Goal: Task Accomplishment & Management: Use online tool/utility

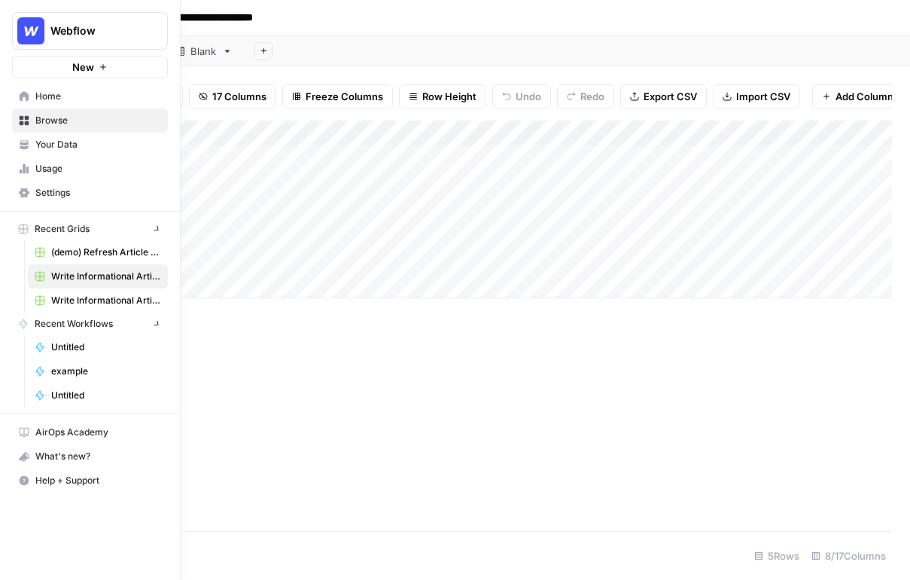
click at [21, 105] on link "Home" at bounding box center [90, 96] width 156 height 24
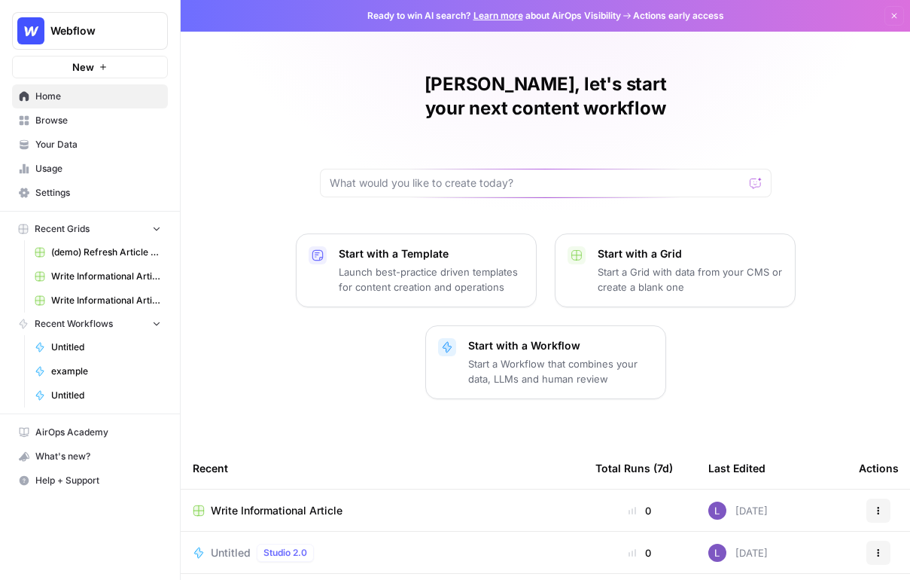
click at [90, 151] on span "Your Data" at bounding box center [98, 145] width 126 height 14
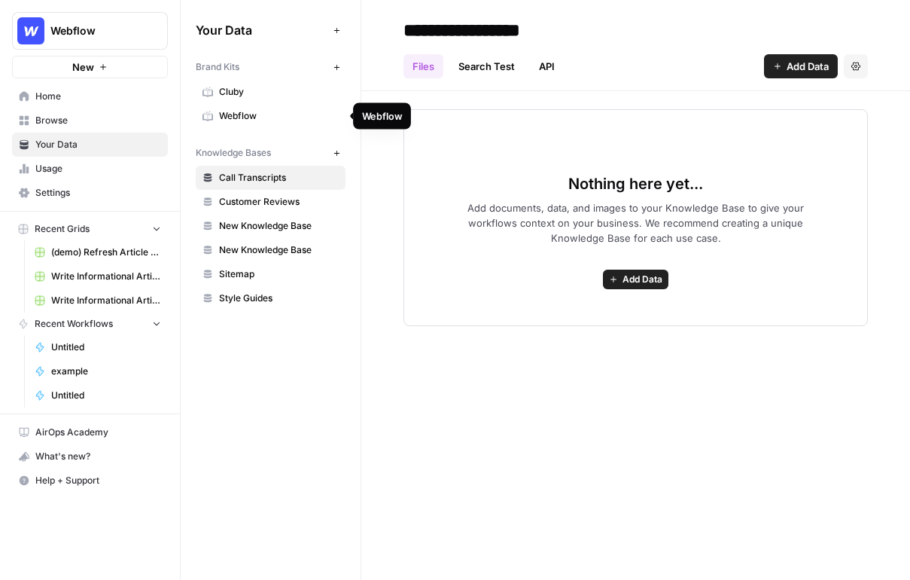
click at [258, 114] on span "Webflow" at bounding box center [279, 116] width 120 height 14
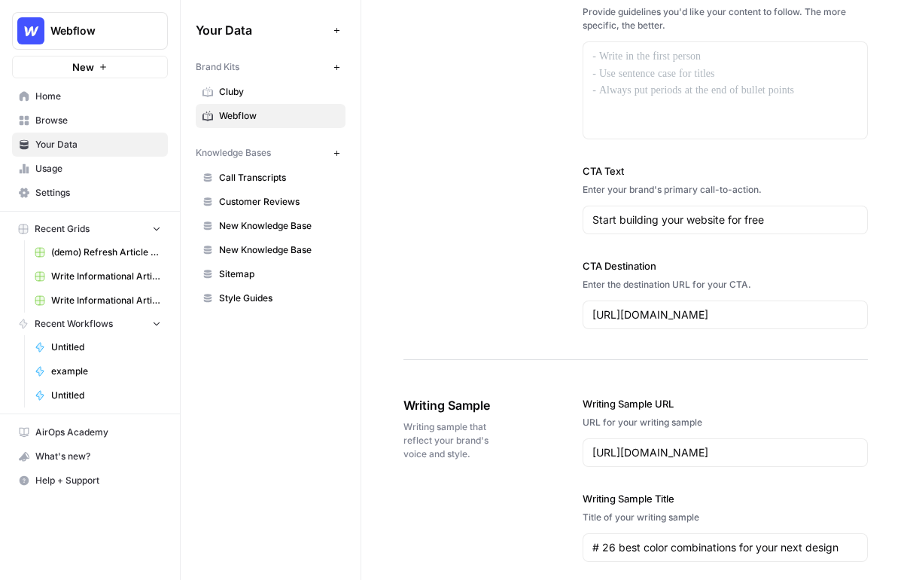
scroll to position [1576, 0]
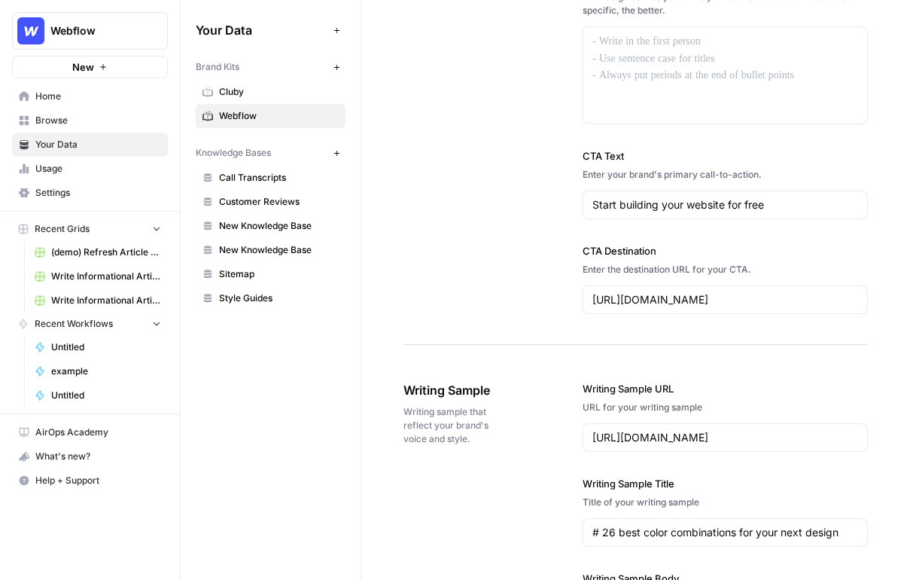
click at [273, 175] on span "Call Transcripts" at bounding box center [279, 178] width 120 height 14
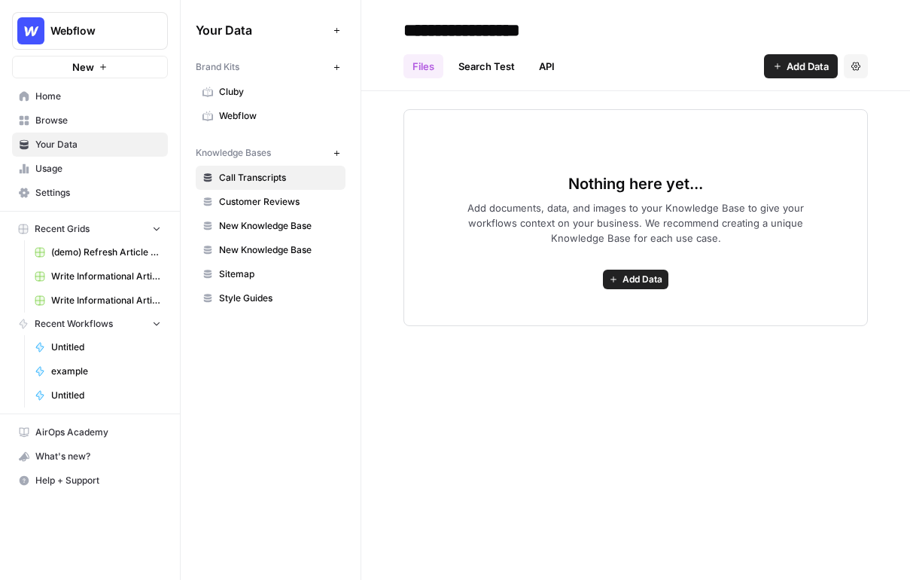
click at [803, 71] on span "Add Data" at bounding box center [808, 66] width 42 height 15
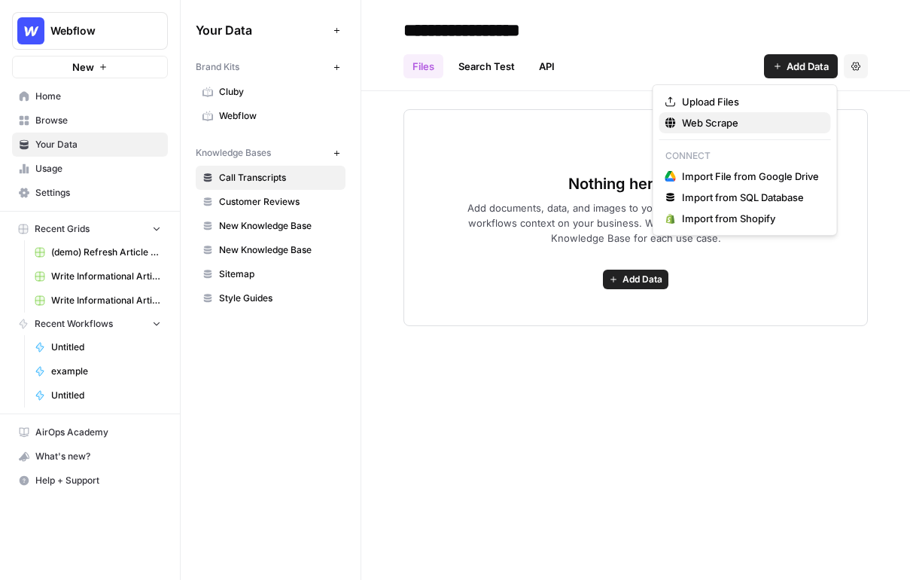
click at [714, 127] on span "Web Scrape" at bounding box center [750, 122] width 137 height 15
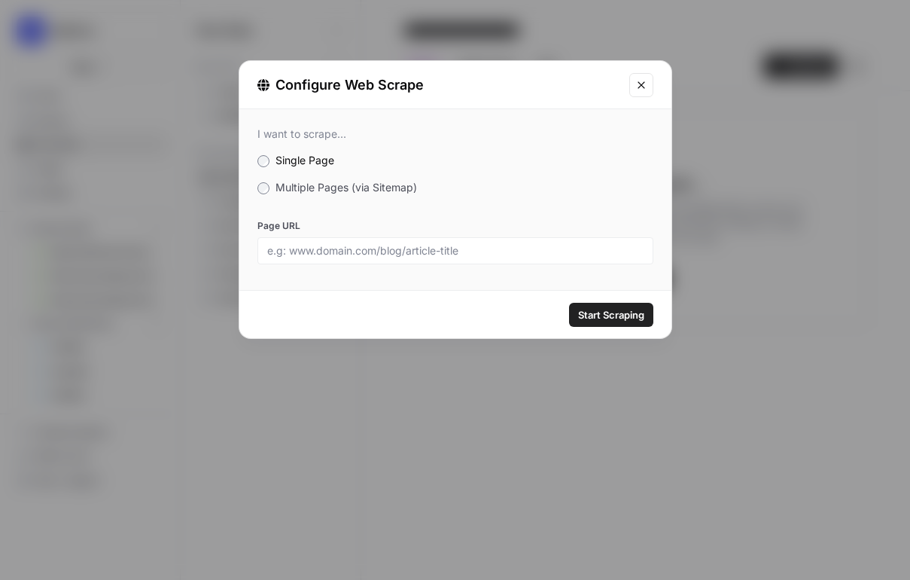
click at [643, 89] on icon "Close modal" at bounding box center [641, 85] width 12 height 12
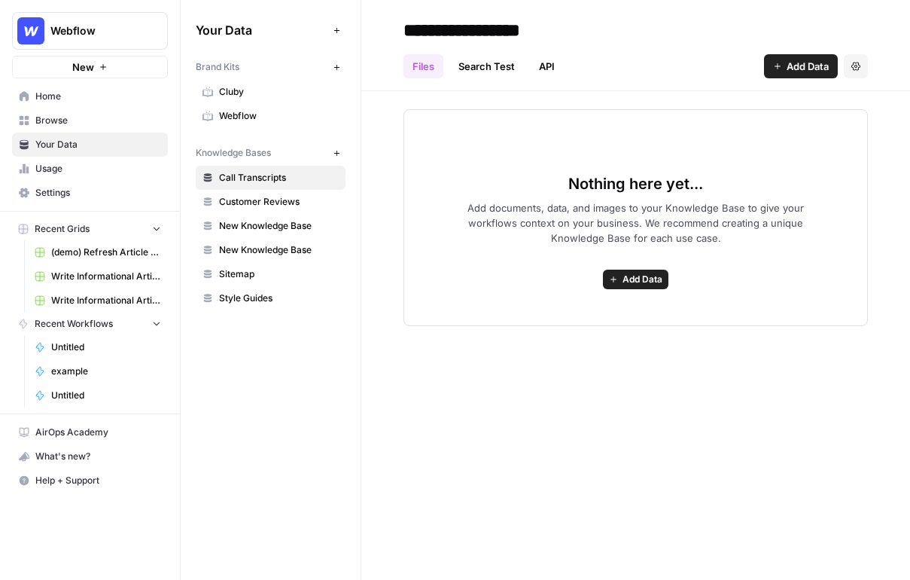
click at [86, 126] on span "Browse" at bounding box center [98, 121] width 126 height 14
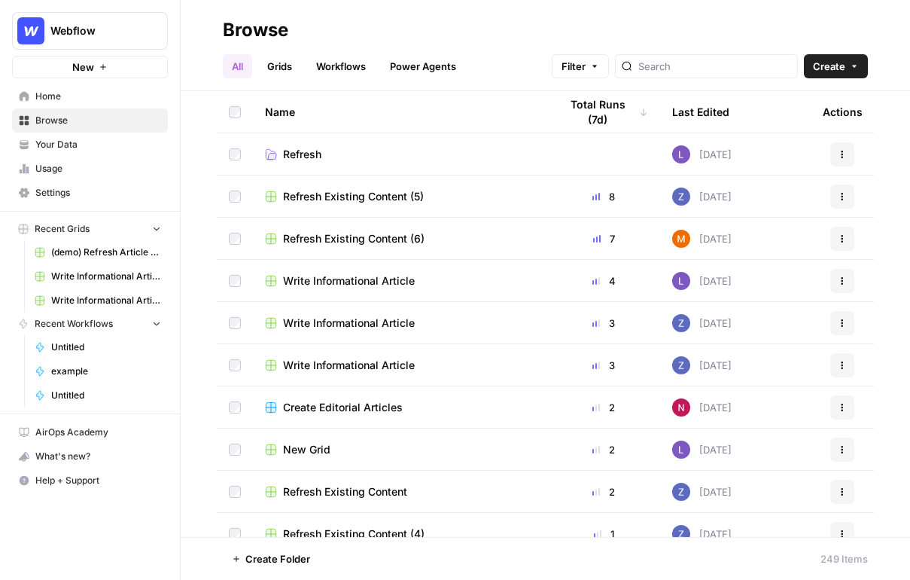
click at [282, 68] on link "Grids" at bounding box center [279, 66] width 43 height 24
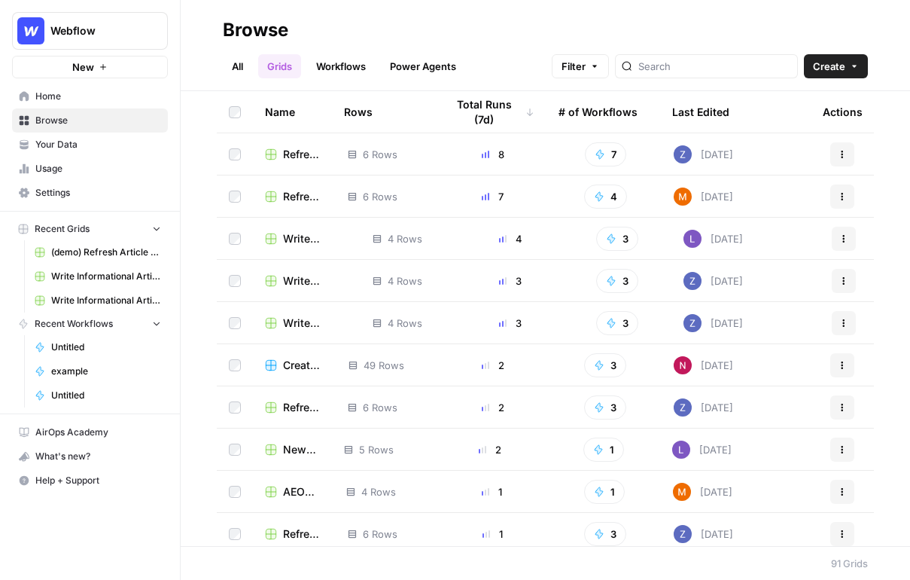
click at [841, 87] on header "Browse All Grids Workflows Power Agents Filter Create" at bounding box center [545, 45] width 729 height 91
click at [841, 65] on span "Create" at bounding box center [829, 66] width 32 height 15
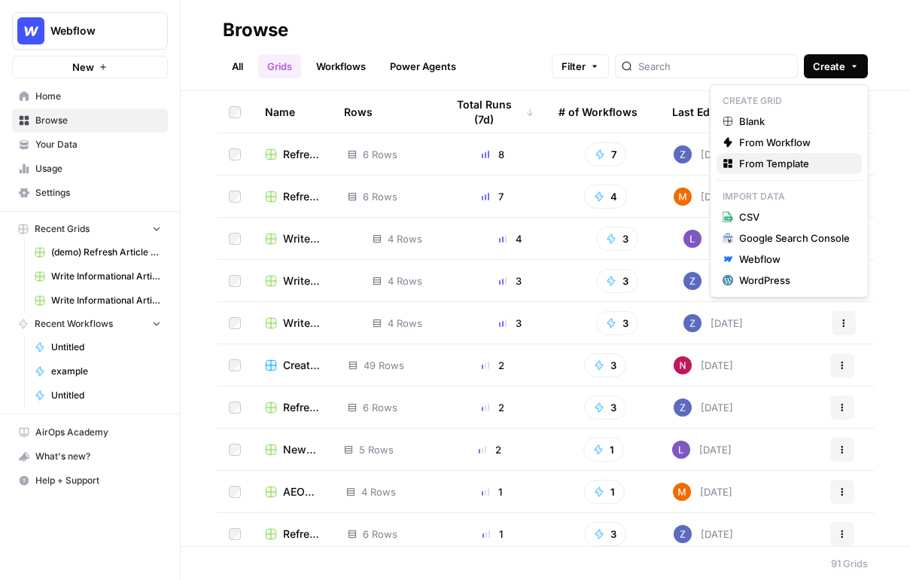
click at [765, 163] on span "From Template" at bounding box center [794, 163] width 111 height 15
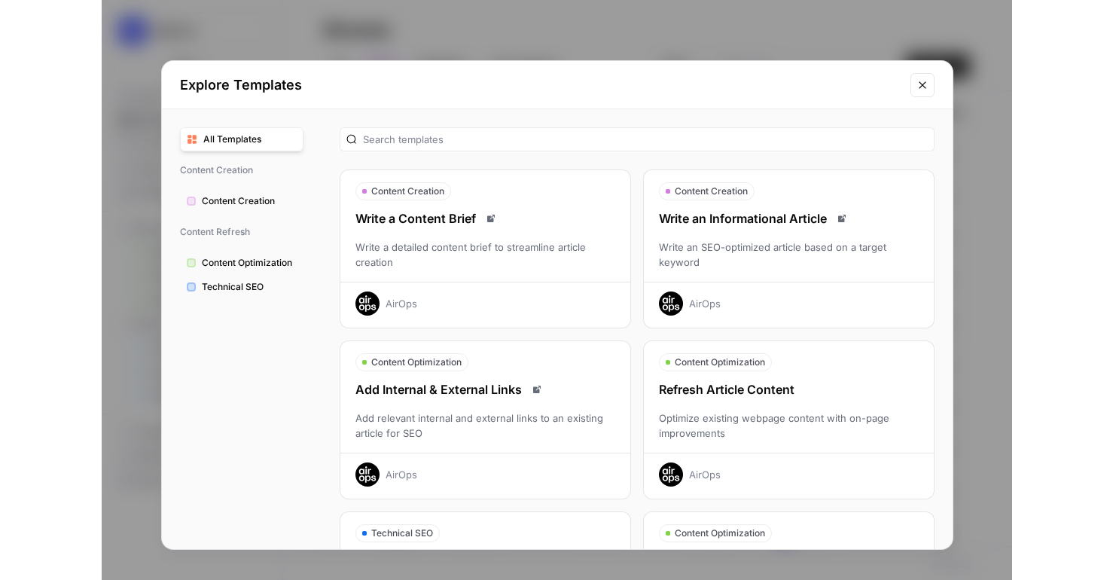
scroll to position [33, 0]
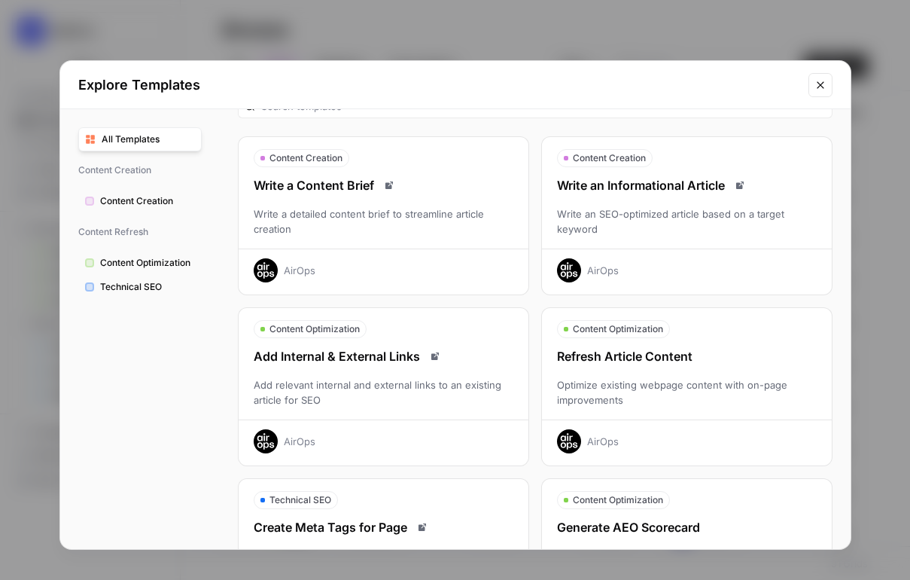
click at [674, 239] on div "Write an Informational Article Write an SEO-optimized article based on a target…" at bounding box center [687, 229] width 290 height 106
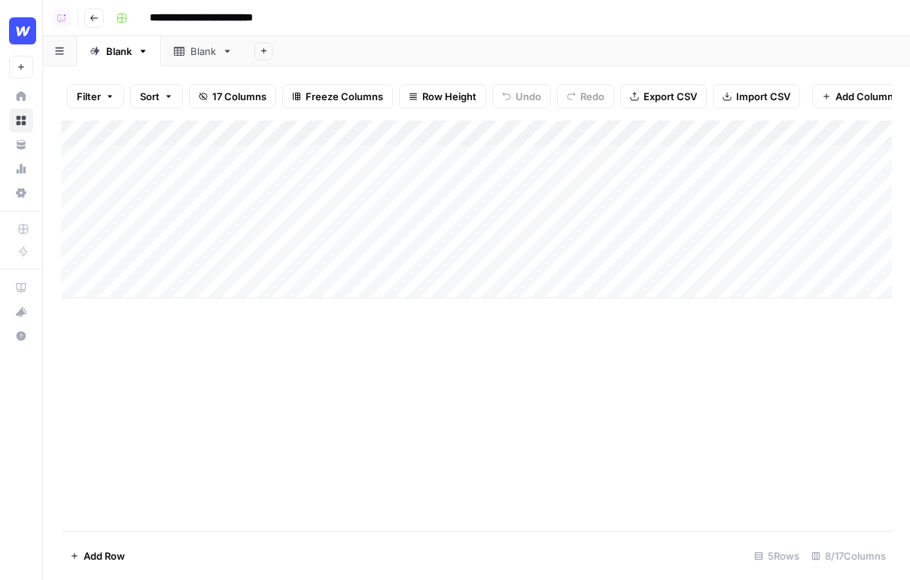
click at [134, 286] on div "Add Column" at bounding box center [476, 209] width 831 height 178
click at [370, 461] on div "Add Column" at bounding box center [476, 325] width 831 height 410
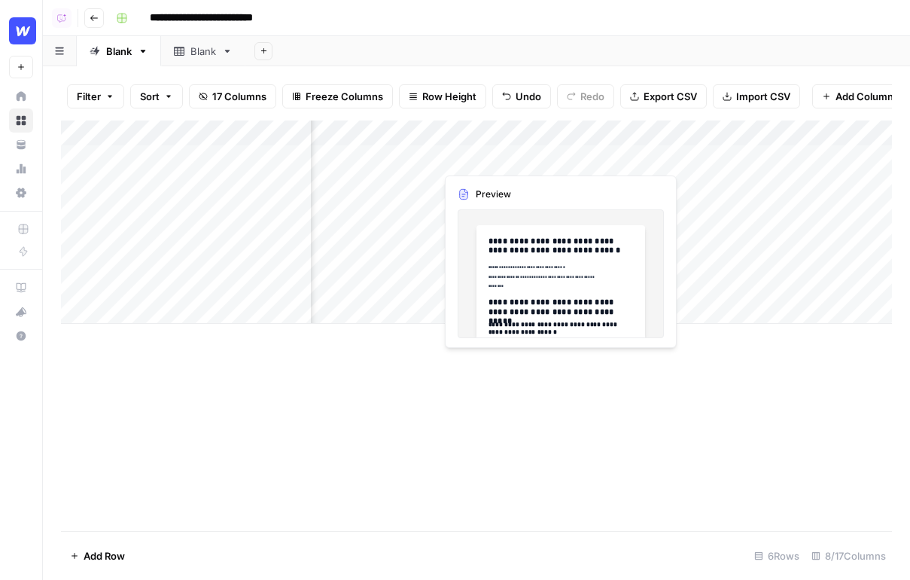
click at [472, 160] on div "Add Column" at bounding box center [476, 221] width 831 height 203
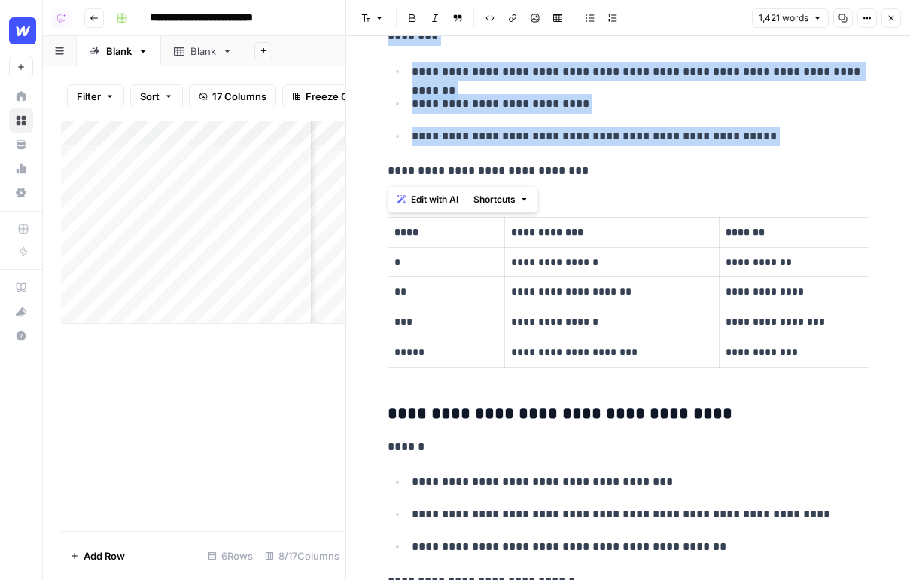
scroll to position [723, 0]
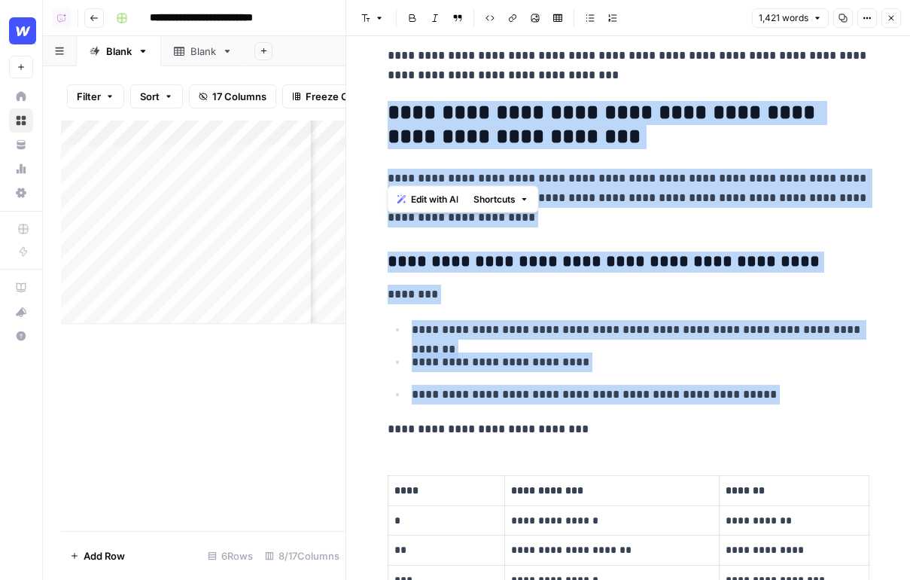
drag, startPoint x: 635, startPoint y: 151, endPoint x: 370, endPoint y: 15, distance: 298.3
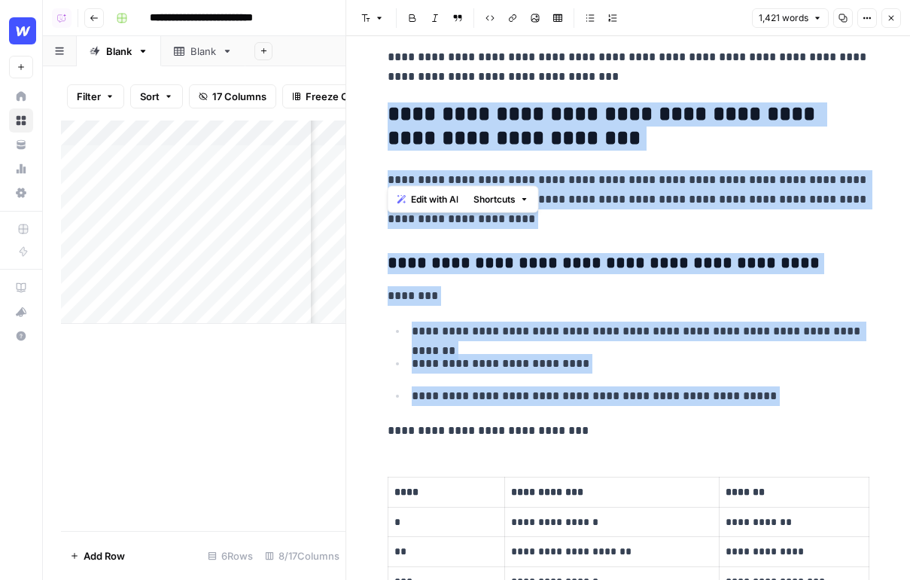
click at [370, 15] on div "**********" at bounding box center [628, 290] width 565 height 580
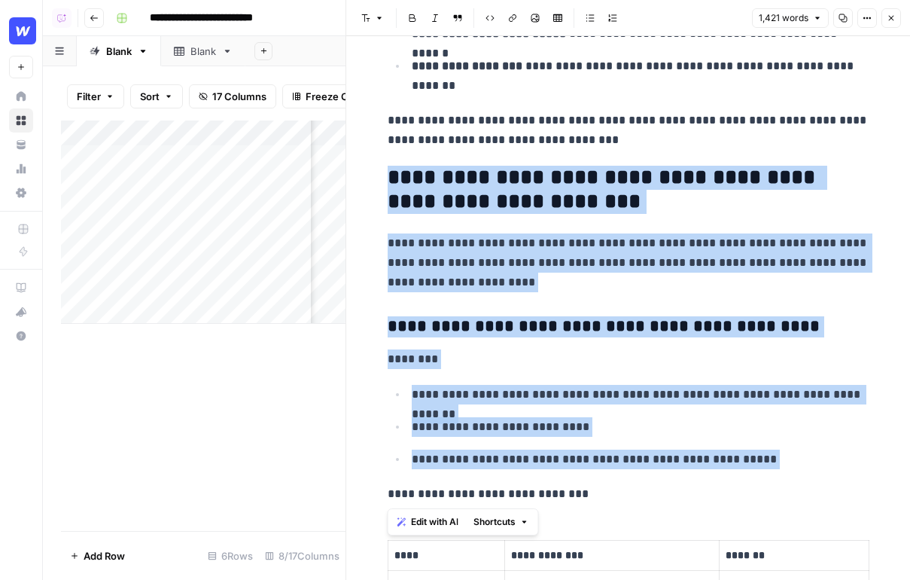
click at [513, 397] on p "**********" at bounding box center [641, 395] width 458 height 20
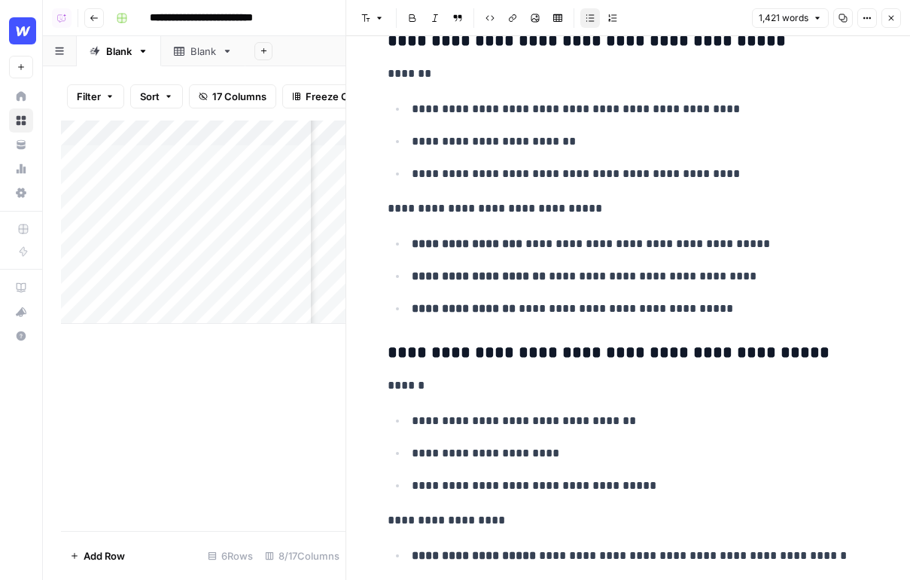
scroll to position [4671, 0]
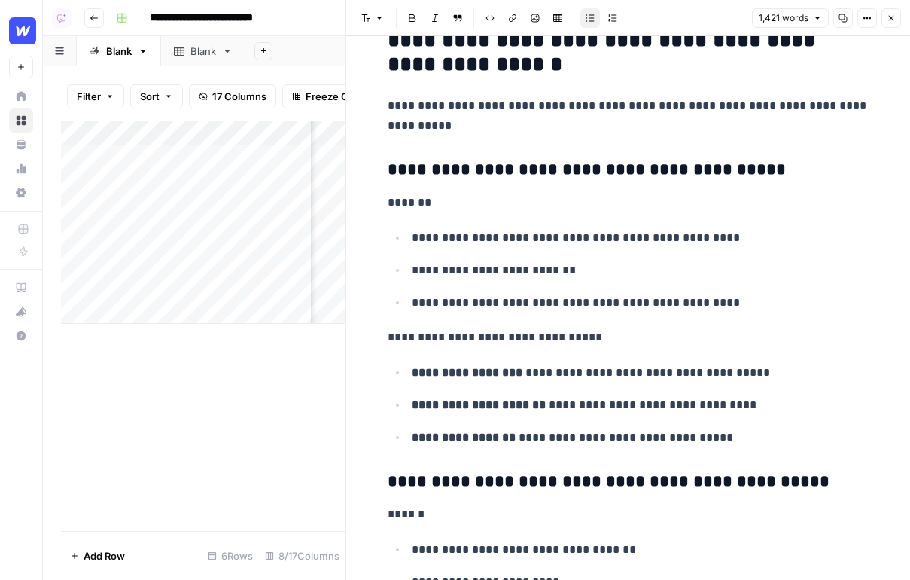
click at [894, 19] on icon "button" at bounding box center [891, 18] width 9 height 9
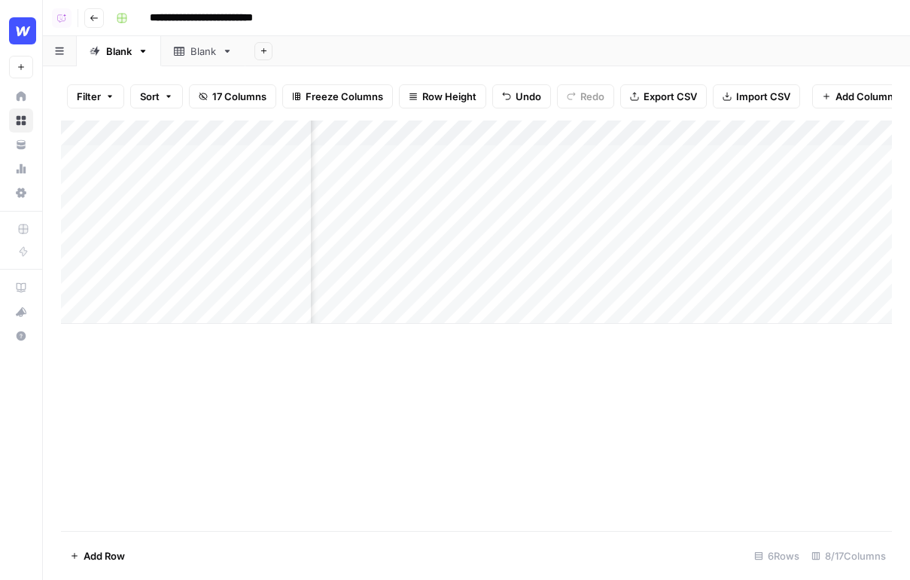
scroll to position [0, 341]
click at [618, 160] on div "Add Column" at bounding box center [476, 221] width 831 height 203
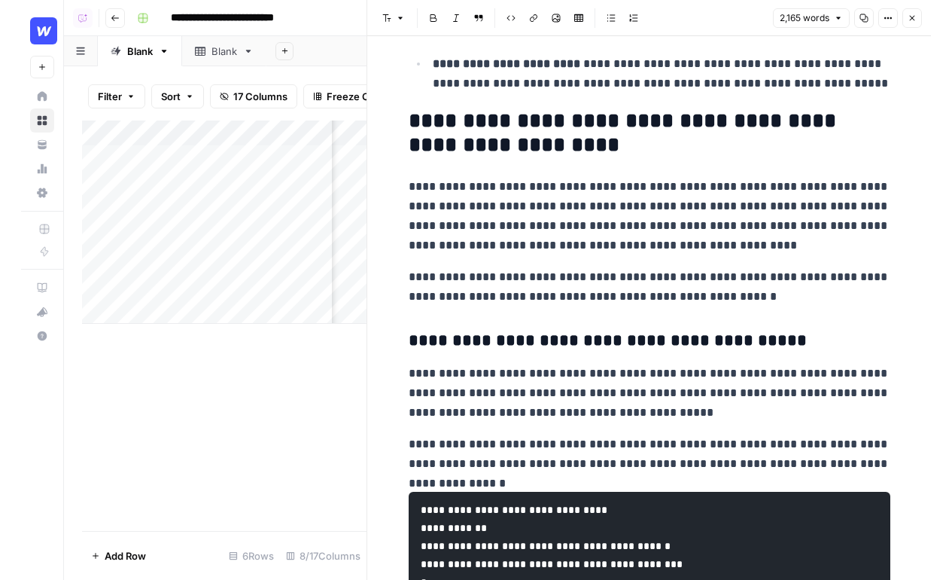
scroll to position [709, 0]
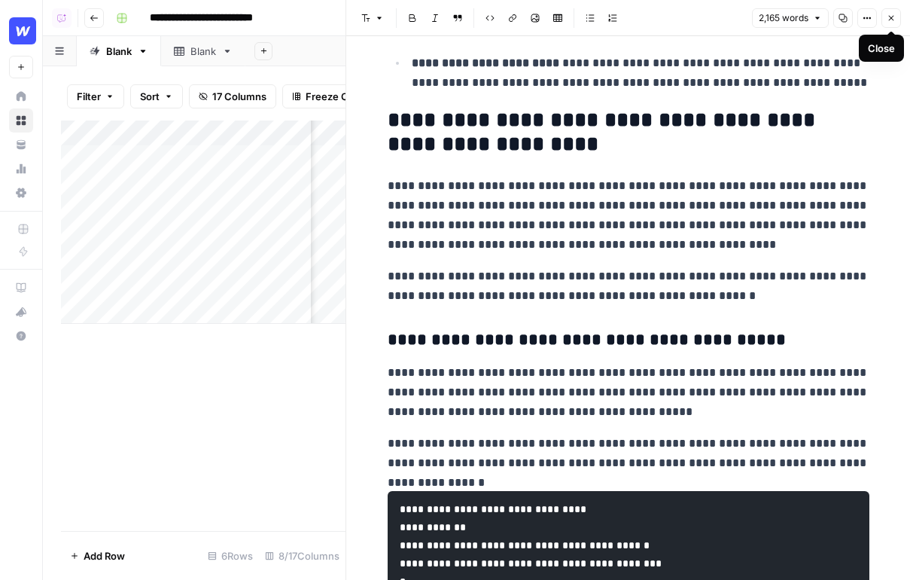
click at [889, 25] on button "Close" at bounding box center [892, 18] width 20 height 20
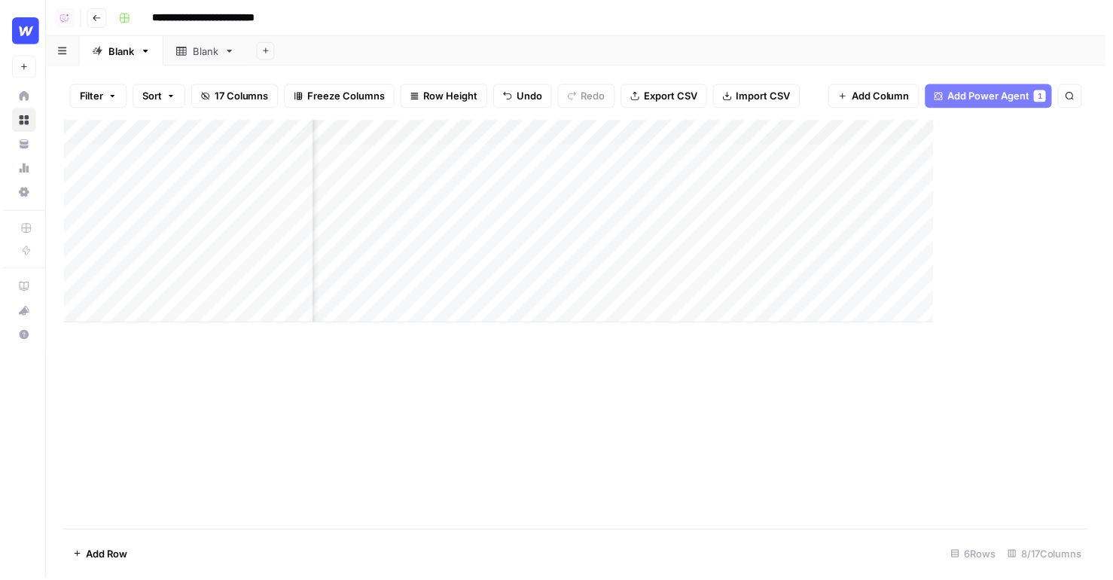
scroll to position [0, 417]
click at [909, 95] on span "Add Power Agent" at bounding box center [995, 96] width 82 height 15
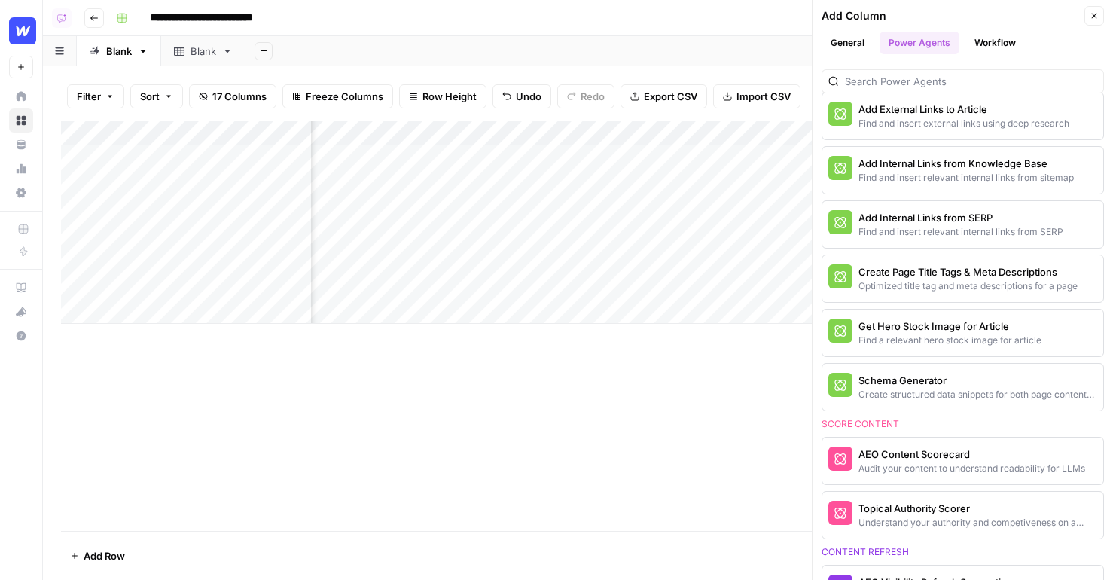
scroll to position [501, 0]
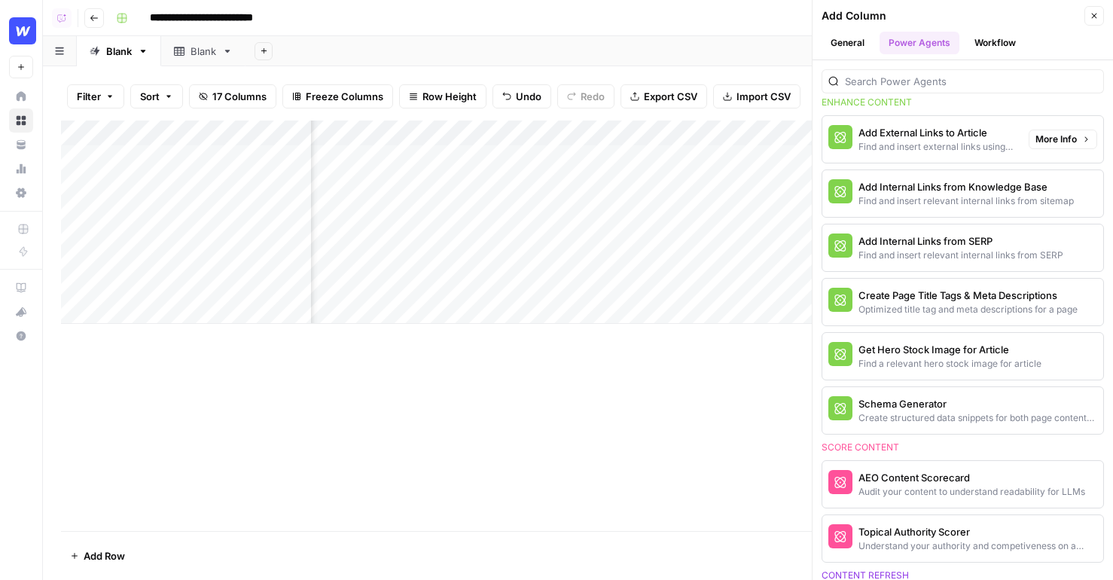
click at [909, 148] on div "Find and insert external links using deep research" at bounding box center [937, 147] width 158 height 14
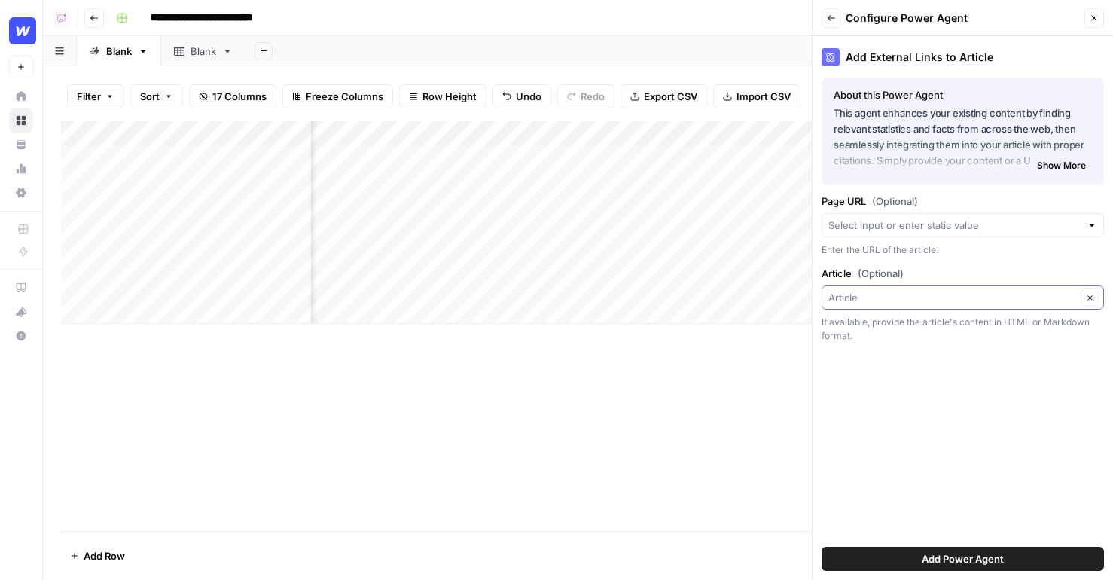
click at [898, 300] on input "Article (Optional)" at bounding box center [952, 297] width 248 height 15
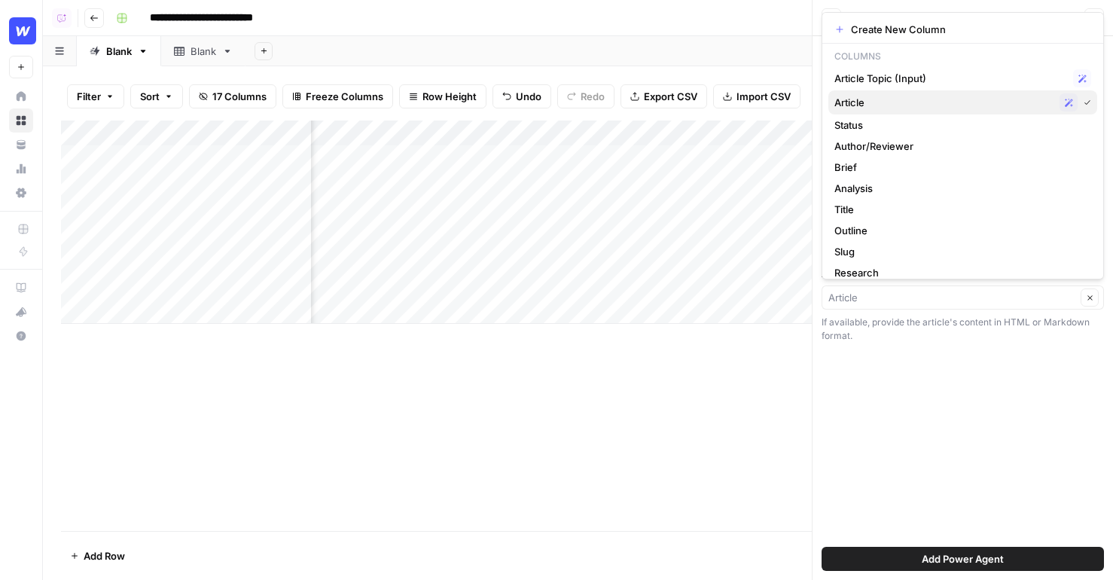
click at [909, 102] on span "Article" at bounding box center [943, 102] width 219 height 15
type input "Article"
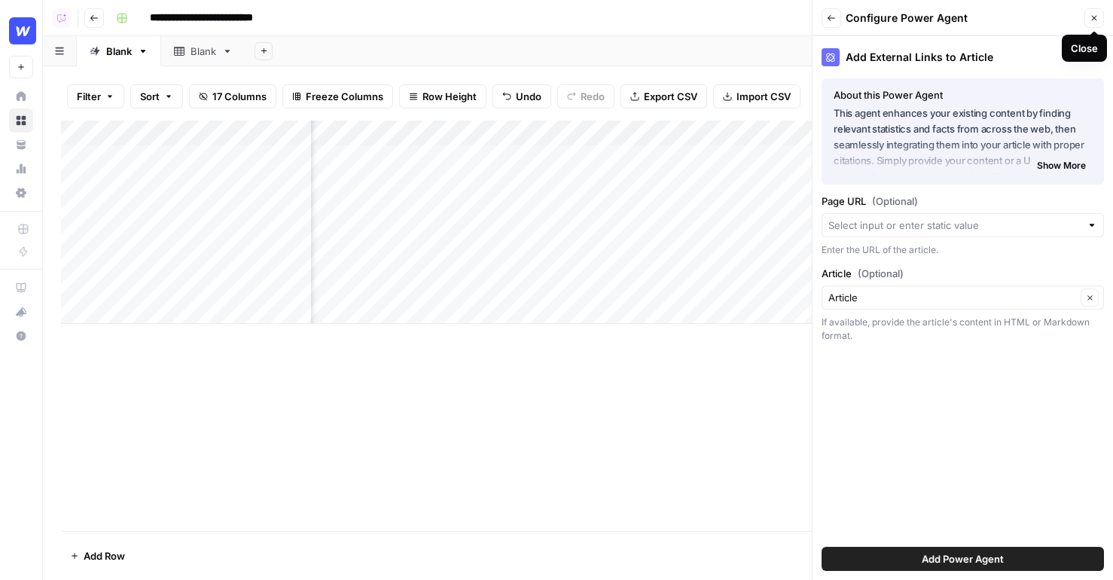
click at [909, 22] on icon "button" at bounding box center [1093, 18] width 9 height 9
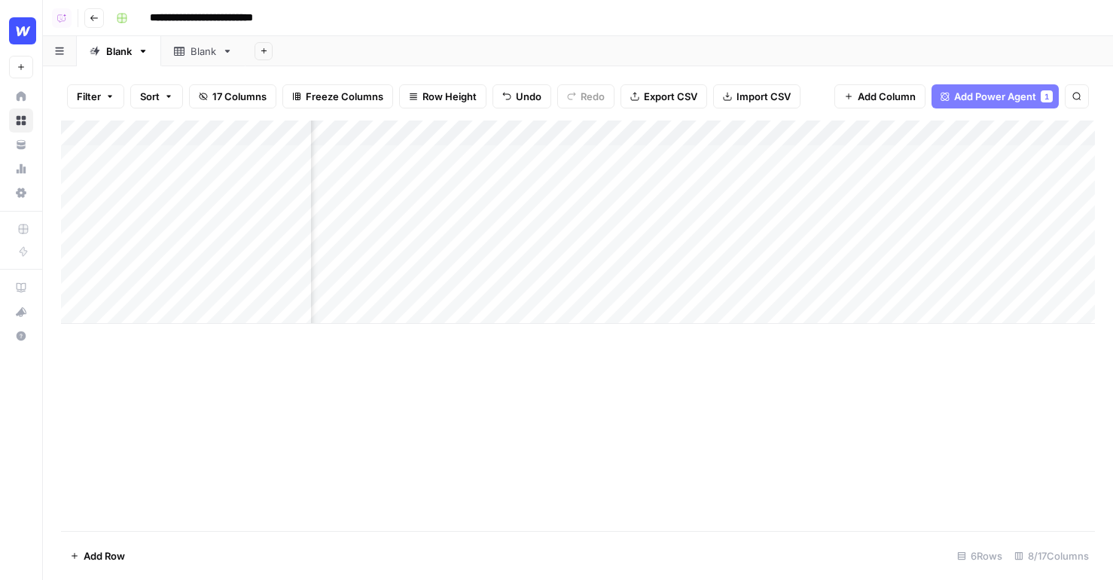
scroll to position [0, 0]
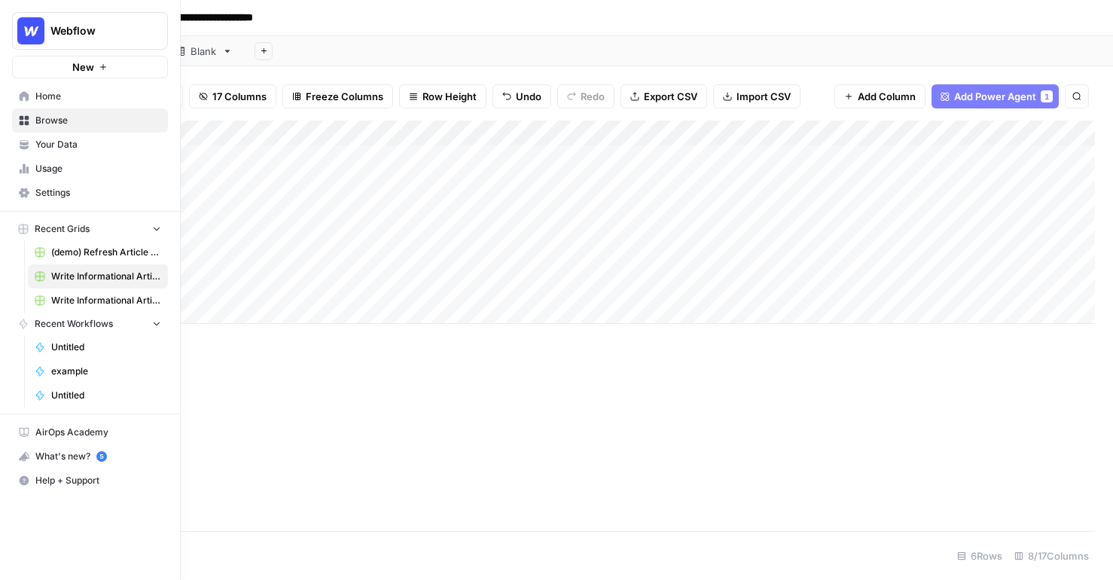
click at [70, 141] on span "Your Data" at bounding box center [98, 145] width 126 height 14
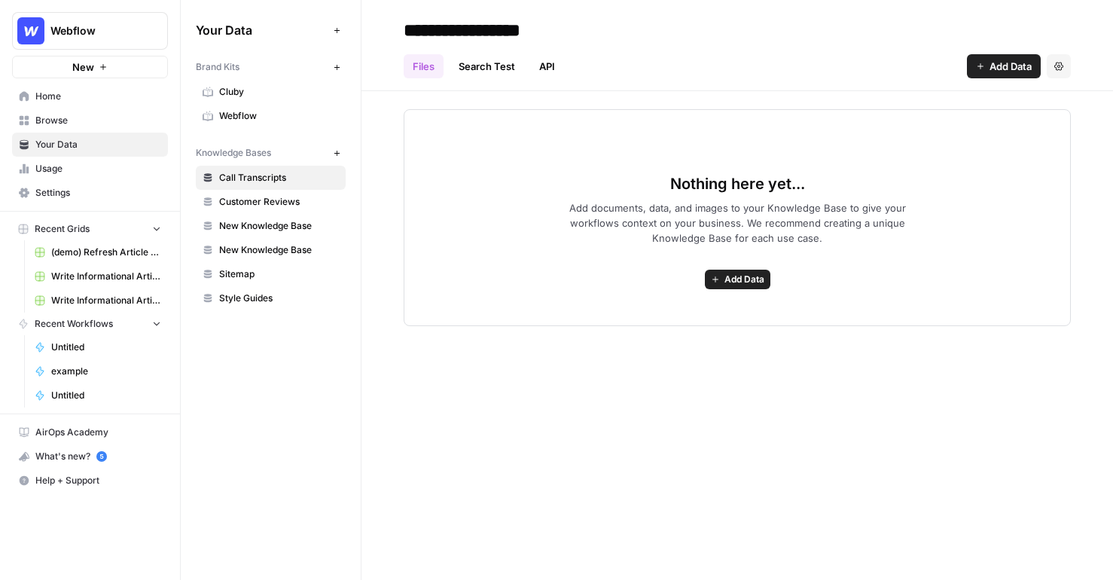
click at [228, 129] on div "Brand Kits New Cluby Webflow Knowledge Bases New Call Transcripts Customer Revi…" at bounding box center [271, 182] width 150 height 256
click at [257, 116] on span "Webflow" at bounding box center [279, 116] width 120 height 14
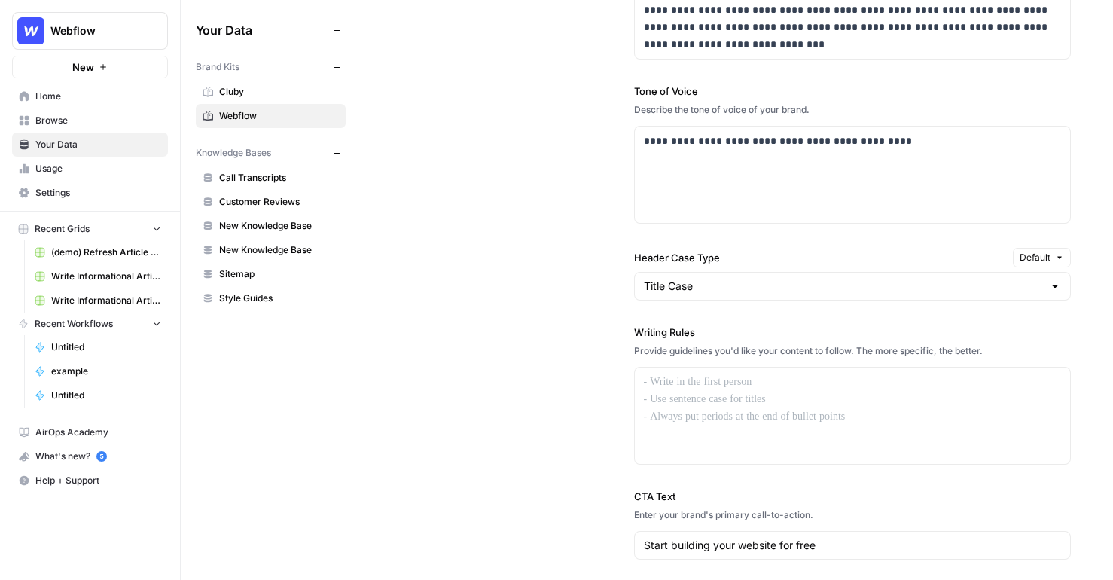
scroll to position [1066, 0]
drag, startPoint x: 866, startPoint y: 425, endPoint x: 684, endPoint y: 367, distance: 191.0
click at [684, 368] on div at bounding box center [853, 415] width 436 height 96
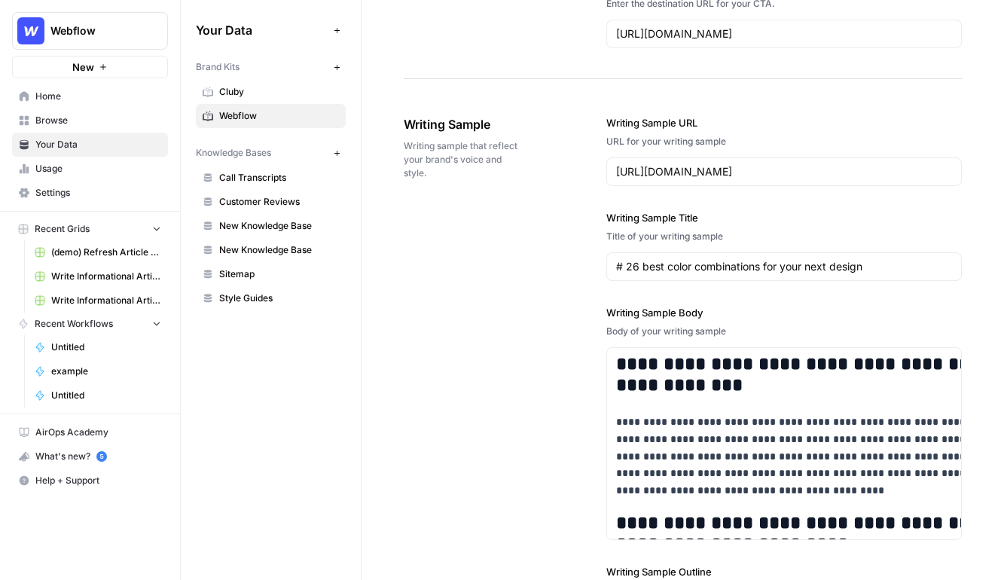
scroll to position [1731, 0]
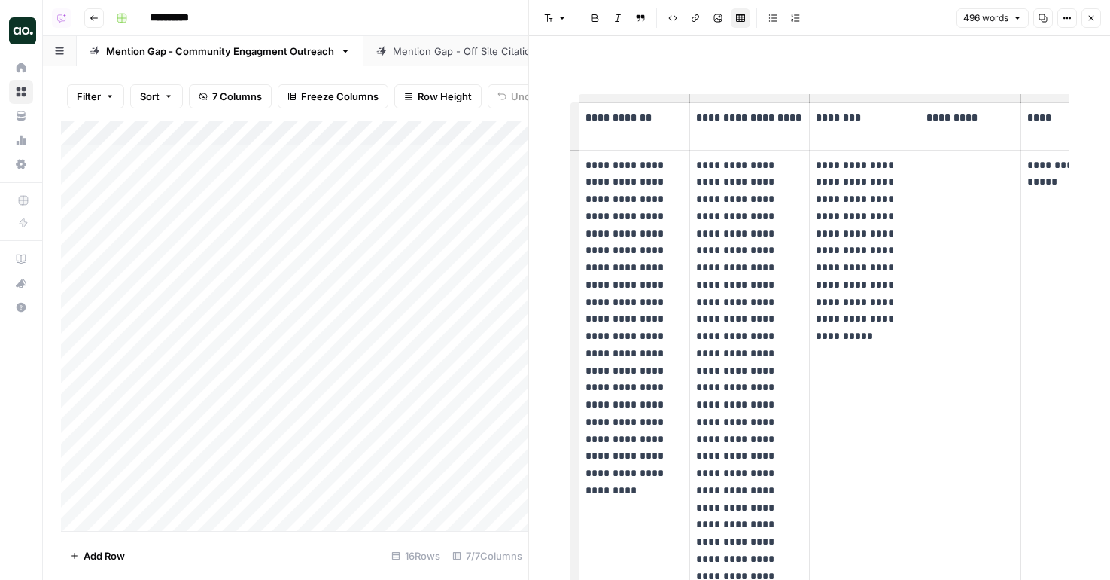
click at [1088, 20] on icon "button" at bounding box center [1091, 18] width 9 height 9
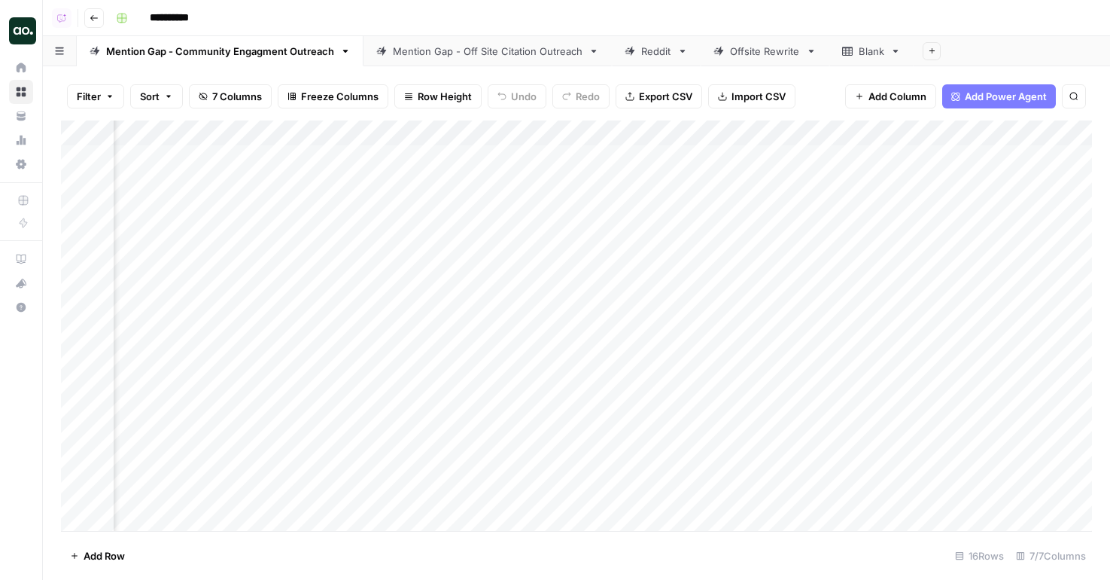
scroll to position [0, 1185]
click at [975, 181] on div "Add Column" at bounding box center [576, 325] width 1031 height 410
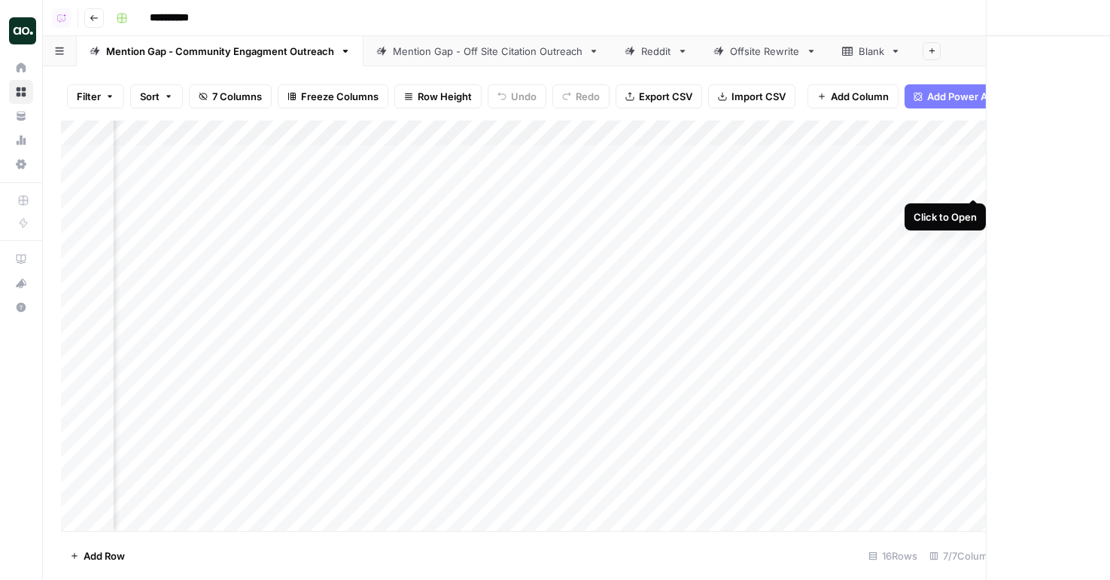
scroll to position [0, 1174]
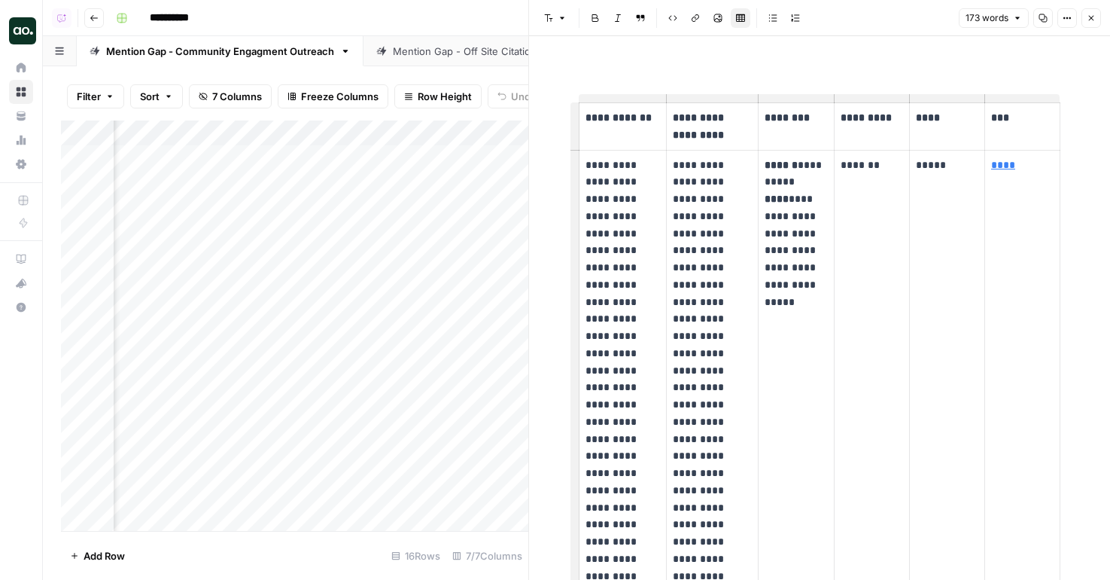
drag, startPoint x: 1040, startPoint y: 166, endPoint x: 978, endPoint y: 166, distance: 61.7
click at [978, 166] on tr "**********" at bounding box center [820, 576] width 481 height 852
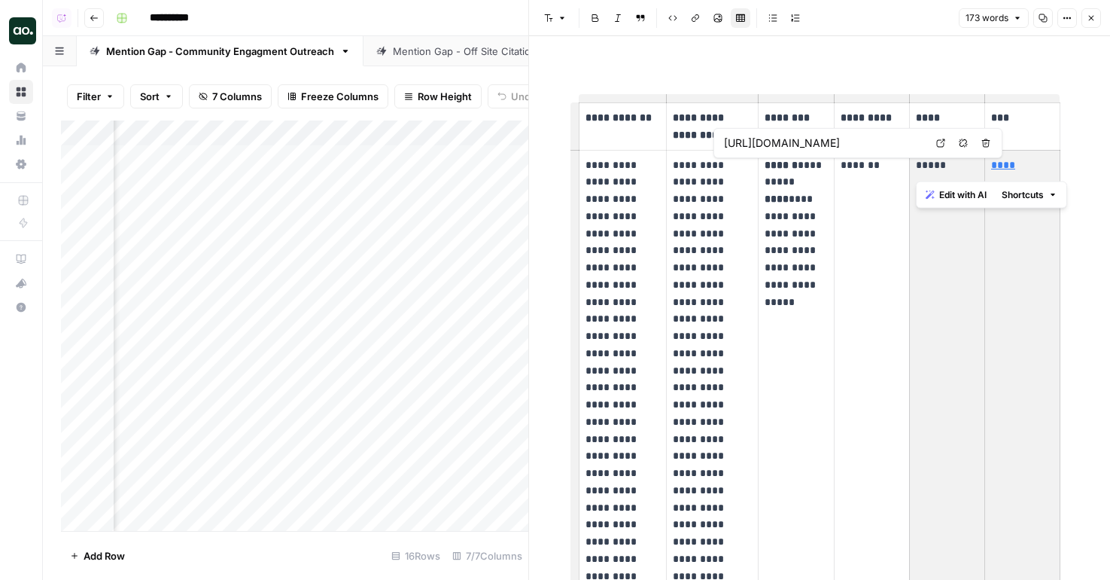
click at [1025, 163] on p "****" at bounding box center [1022, 165] width 62 height 17
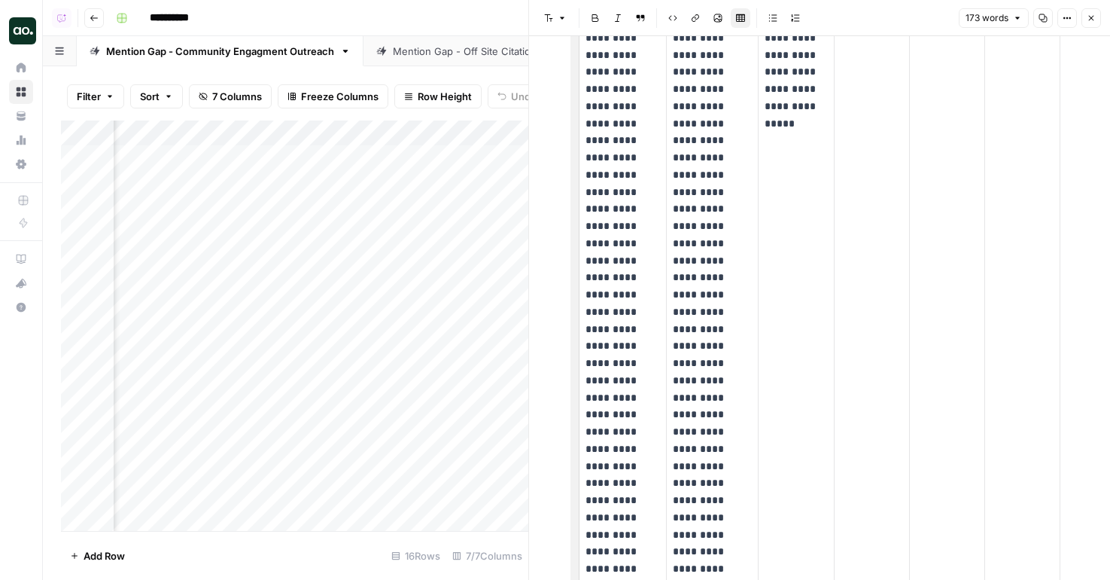
scroll to position [181, 0]
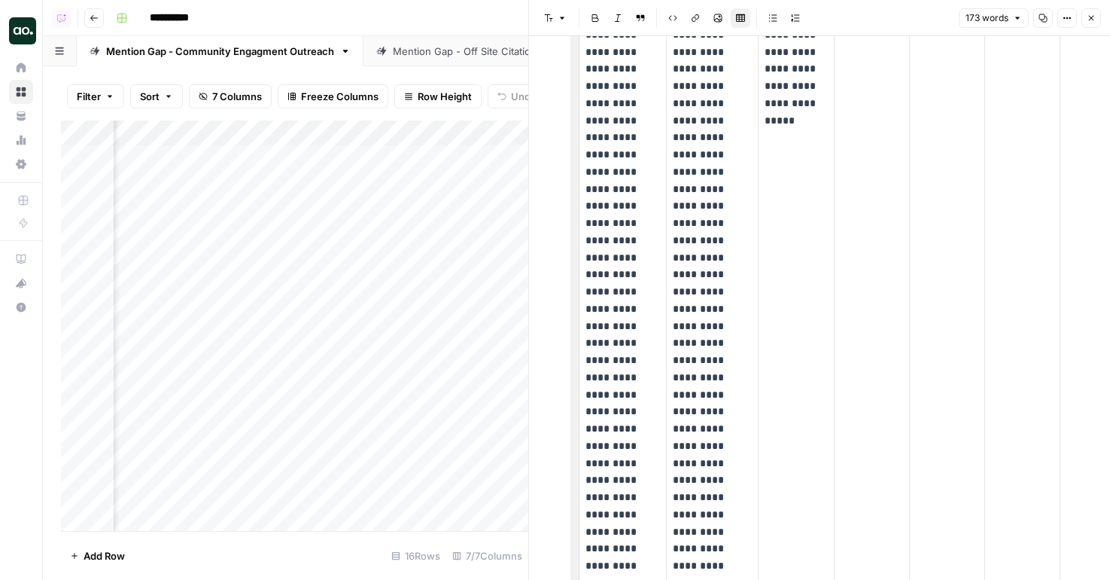
click at [425, 59] on link "Mention Gap - Off Site Citation Outreach" at bounding box center [488, 51] width 248 height 30
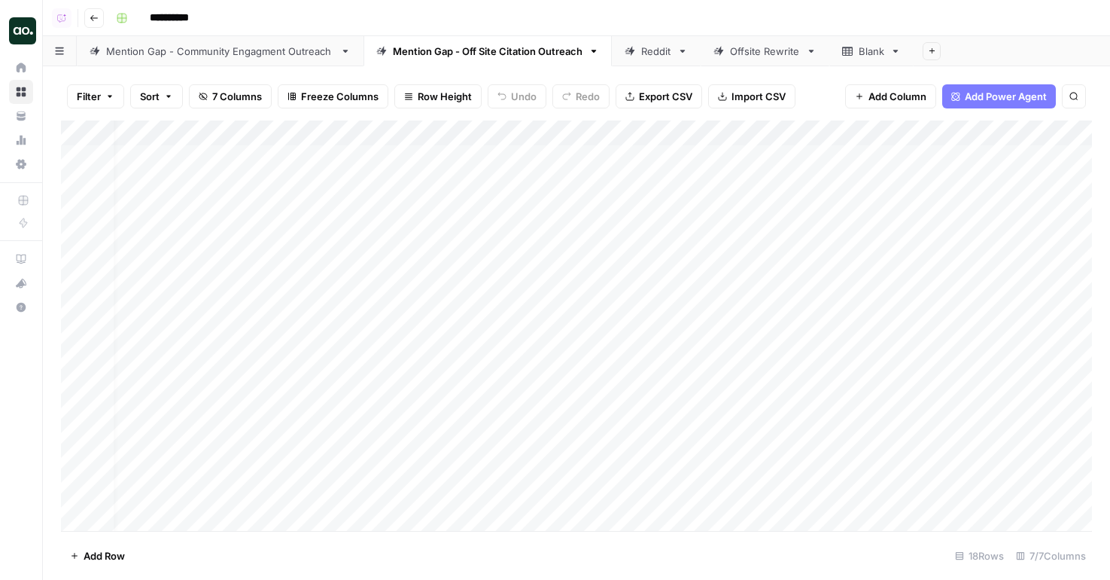
scroll to position [0, 309]
click at [992, 182] on div "Add Column" at bounding box center [576, 325] width 1031 height 410
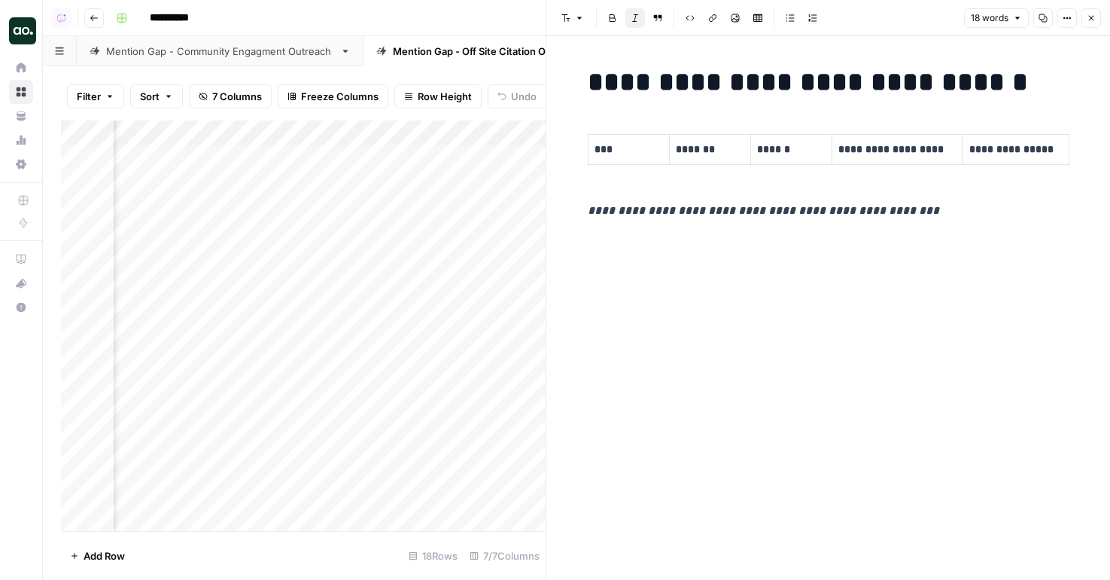
click at [1097, 9] on button "Close" at bounding box center [1092, 18] width 20 height 20
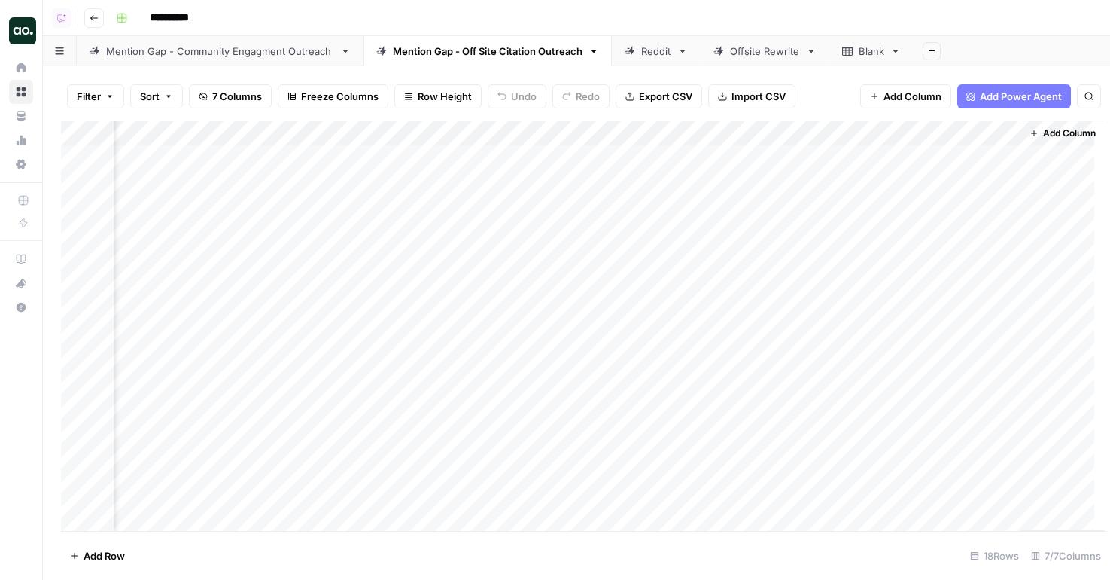
scroll to position [0, 291]
click at [994, 154] on div "Add Column" at bounding box center [576, 325] width 1031 height 410
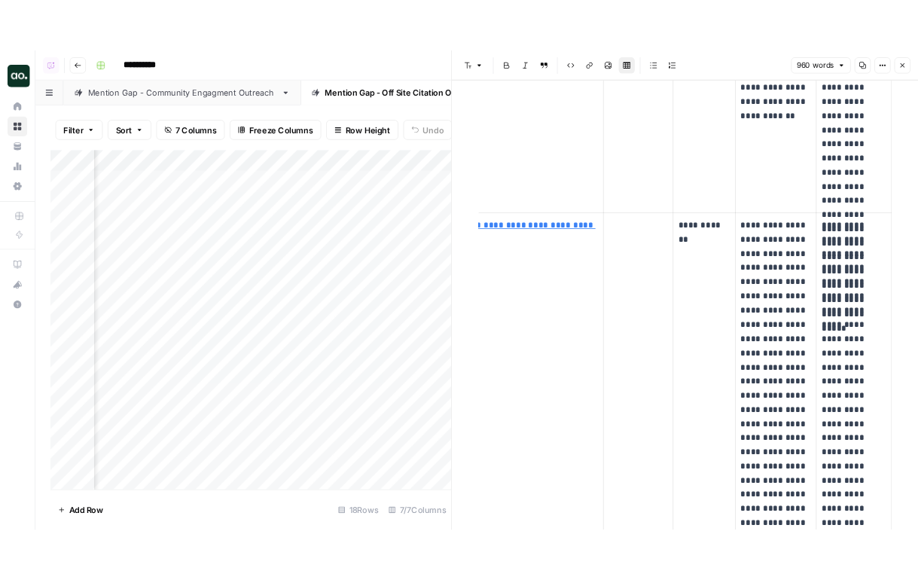
scroll to position [1565, 0]
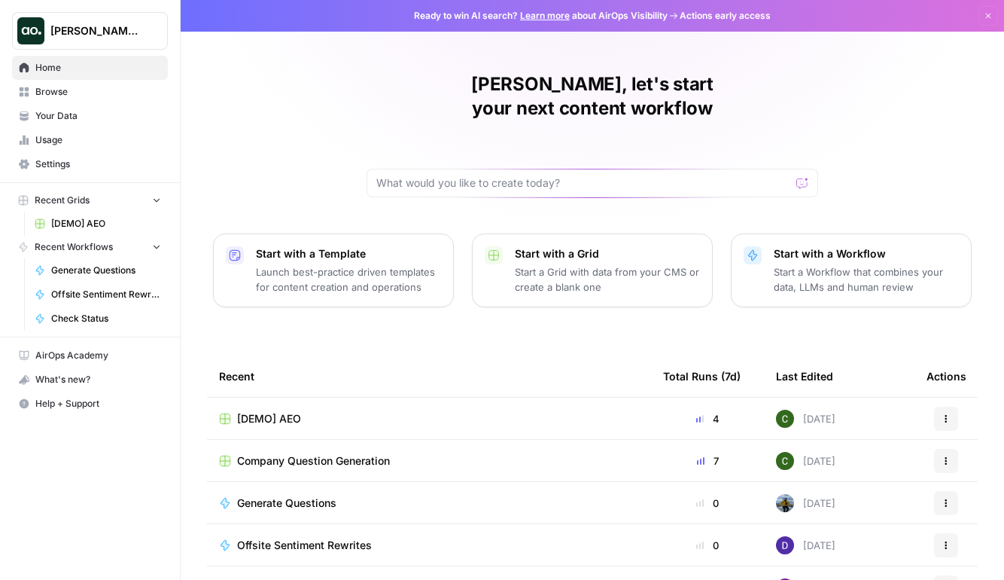
click at [82, 43] on button "Dillon Test" at bounding box center [90, 31] width 156 height 38
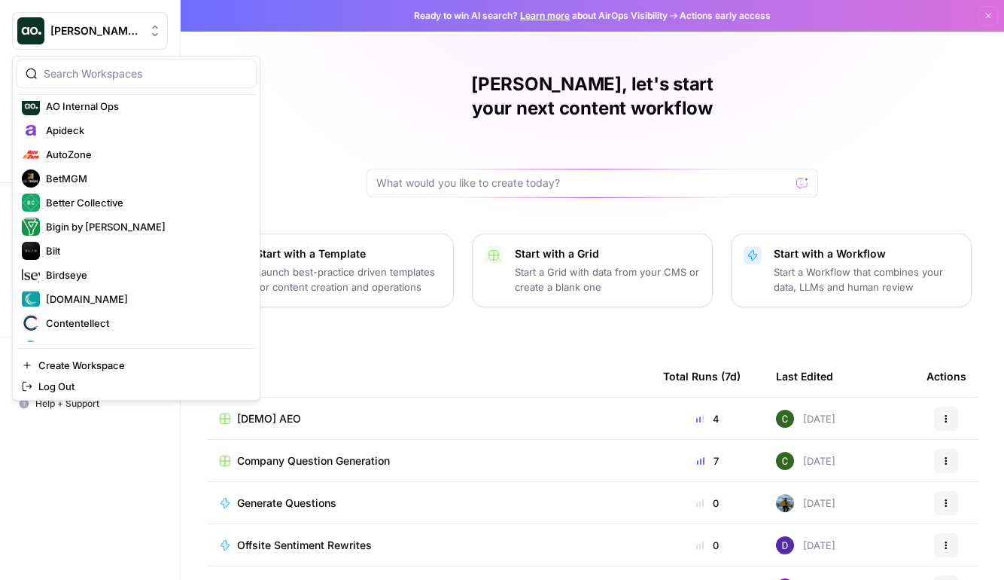
scroll to position [227, 0]
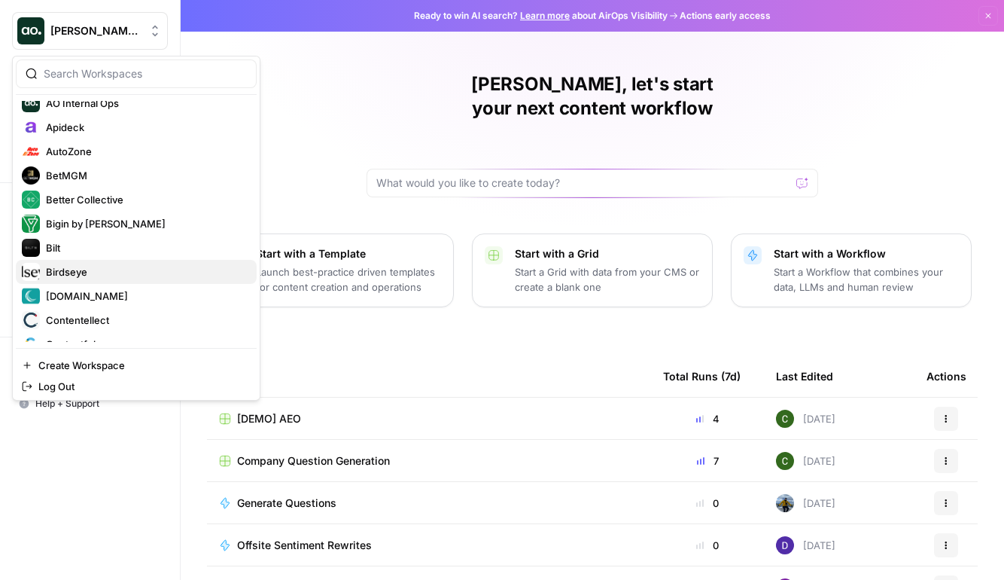
click at [95, 270] on span "Birdseye" at bounding box center [145, 271] width 199 height 15
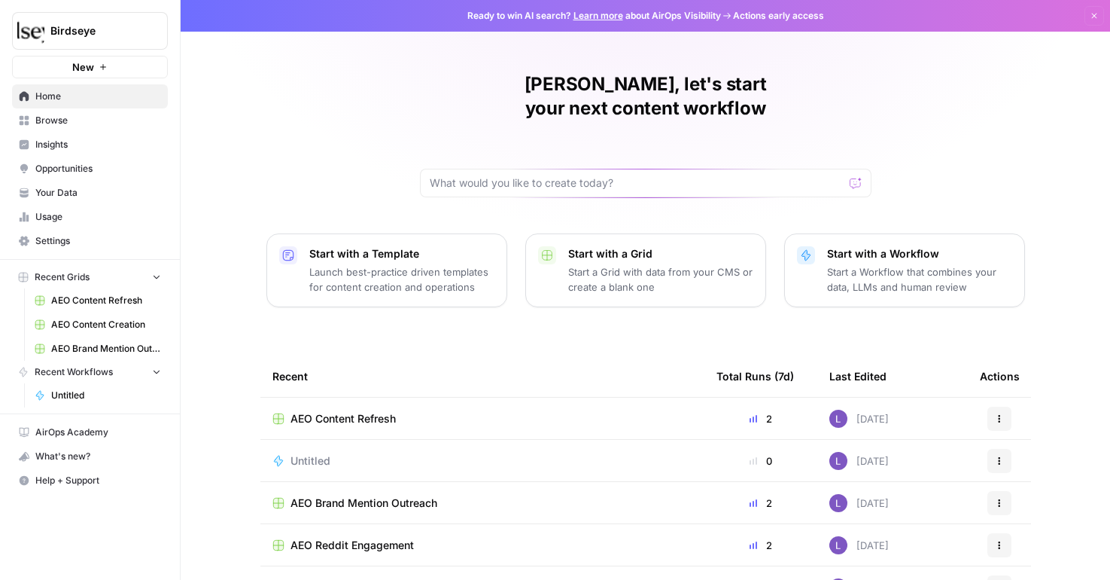
click at [93, 169] on span "Opportunities" at bounding box center [98, 169] width 126 height 14
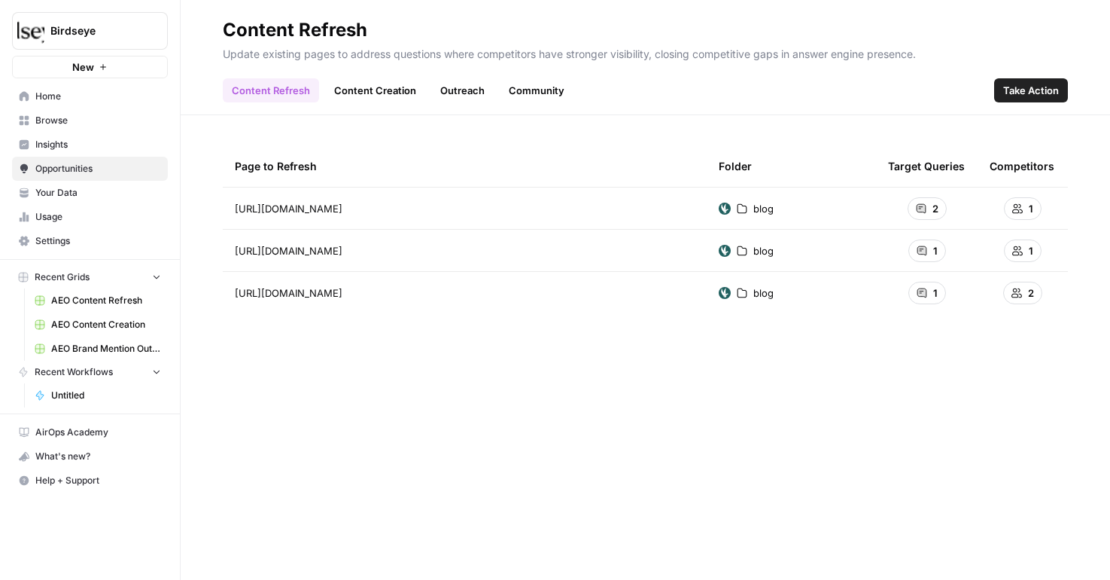
click at [102, 190] on span "Your Data" at bounding box center [98, 193] width 126 height 14
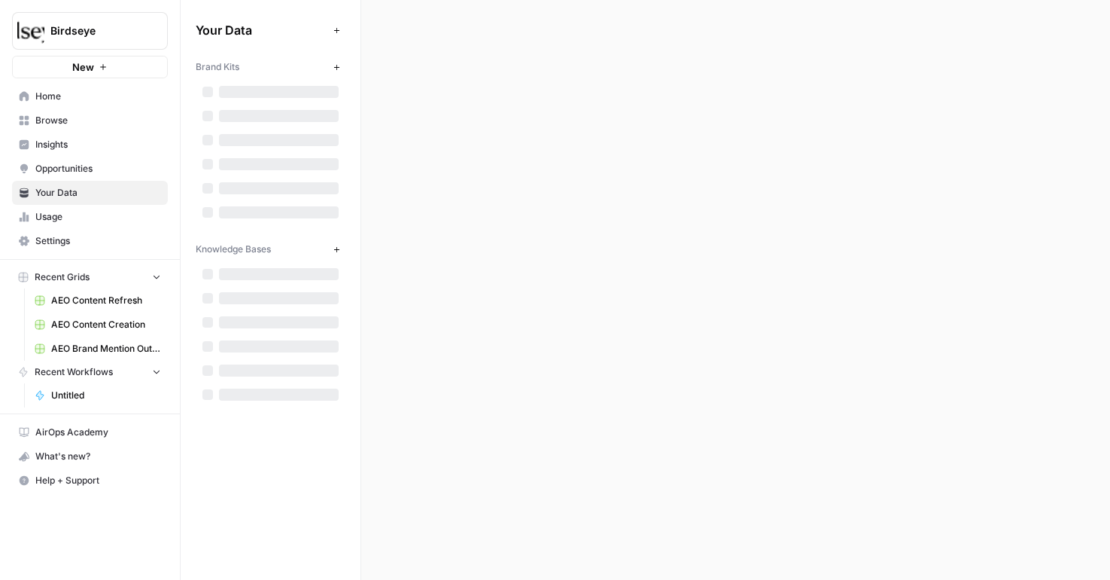
click at [100, 159] on link "Opportunities" at bounding box center [90, 169] width 156 height 24
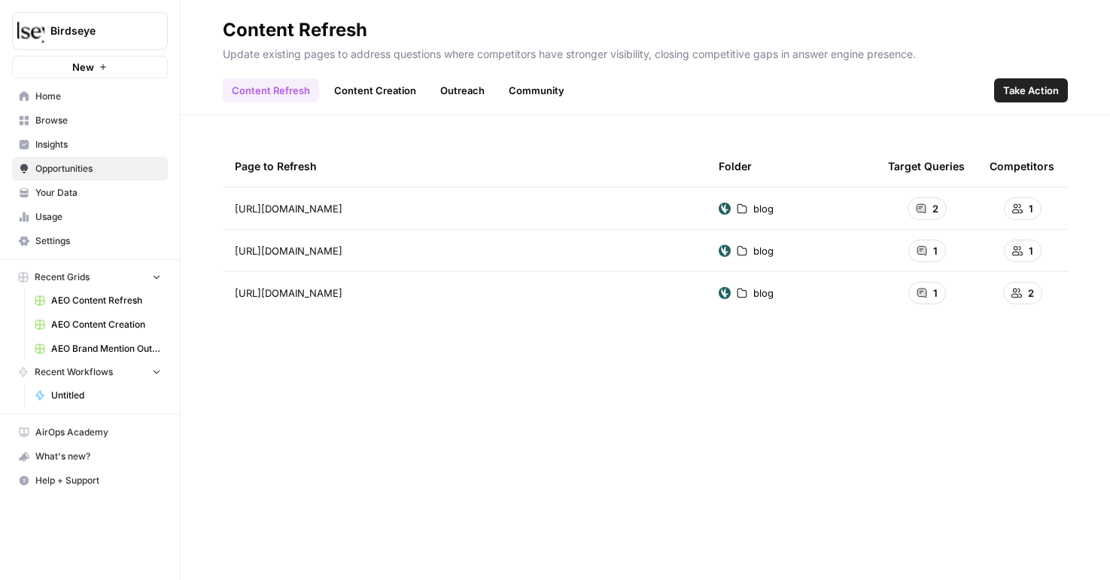
click at [321, 108] on header "Content Refresh Update existing pages to address questions where competitors ha…" at bounding box center [646, 57] width 930 height 115
click at [366, 94] on link "Content Creation" at bounding box center [375, 90] width 100 height 24
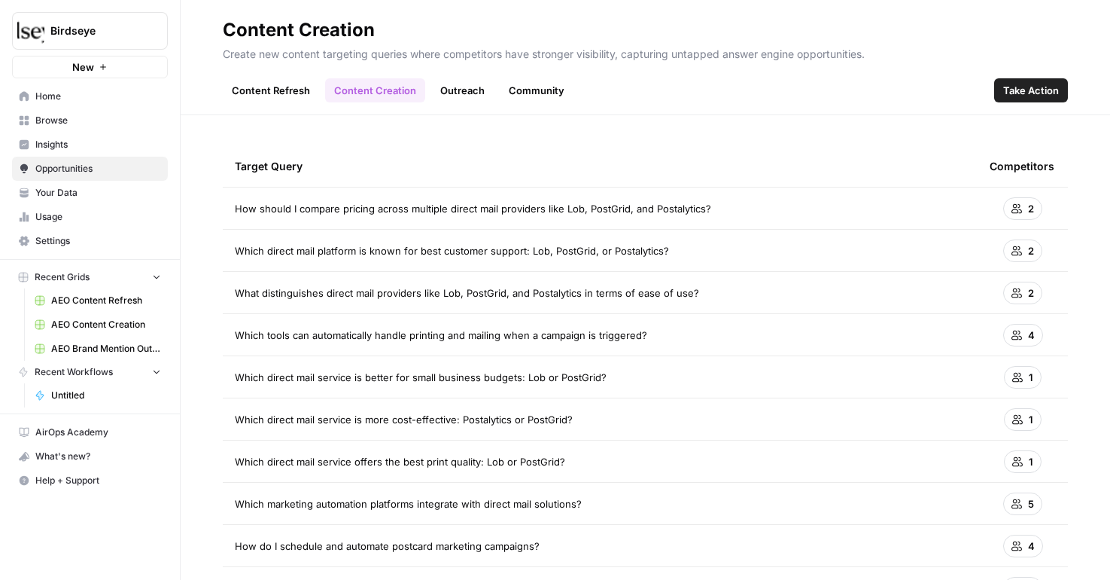
click at [84, 330] on span "AEO Content Creation" at bounding box center [106, 325] width 110 height 14
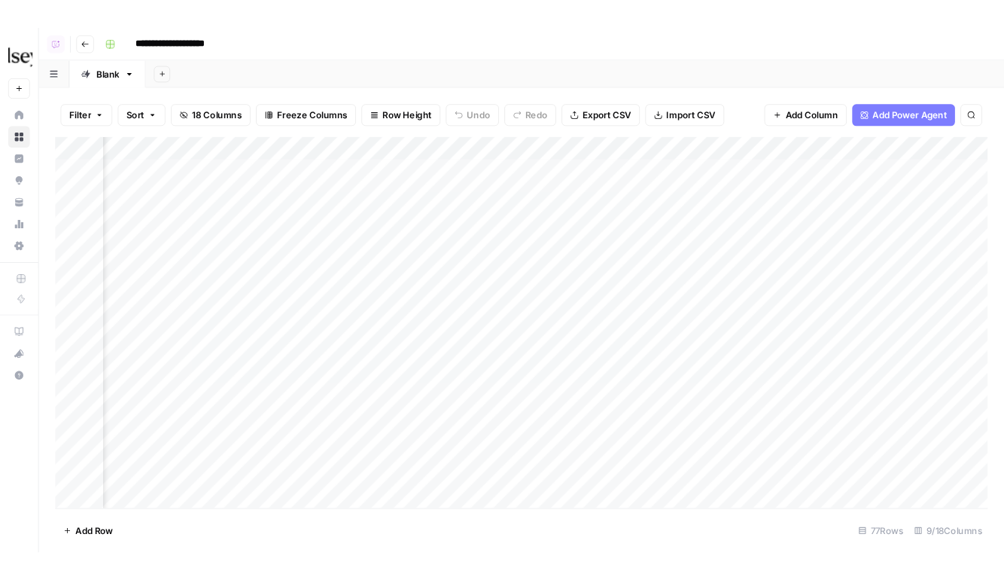
scroll to position [4, 0]
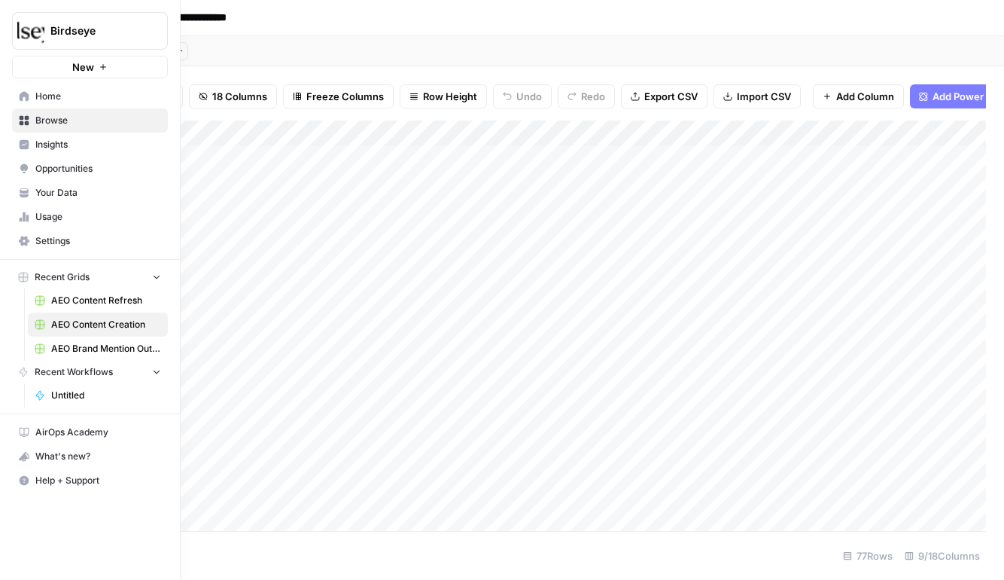
click at [68, 143] on span "Insights" at bounding box center [98, 145] width 126 height 14
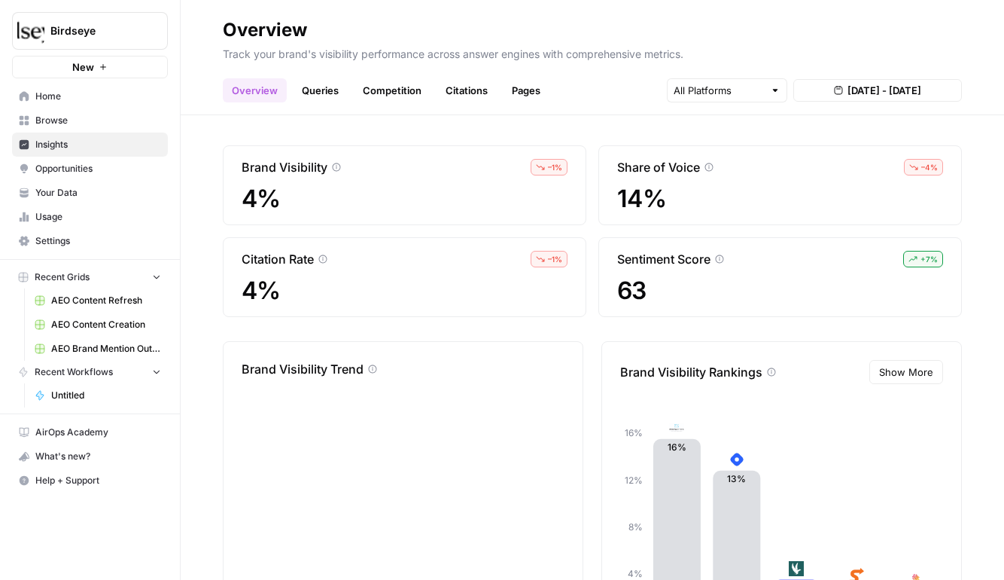
click at [82, 173] on span "Opportunities" at bounding box center [98, 169] width 126 height 14
